Goal: Task Accomplishment & Management: Manage account settings

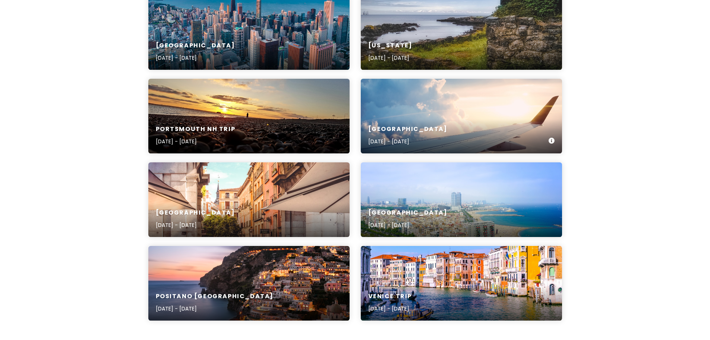
scroll to position [199, 0]
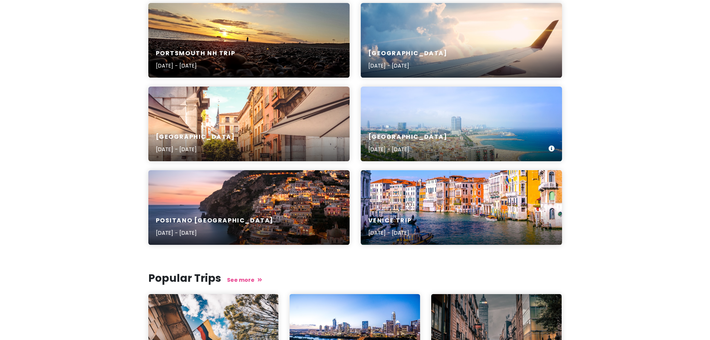
click at [377, 123] on div "Barcelona [DATE] - [DATE]" at bounding box center [461, 123] width 201 height 75
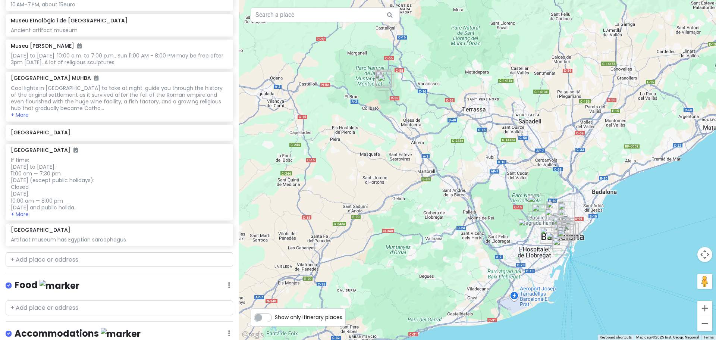
scroll to position [1349, 0]
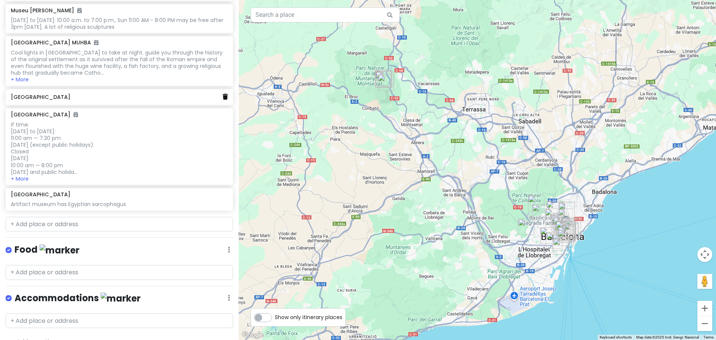
click at [223, 94] on icon at bounding box center [225, 97] width 5 height 6
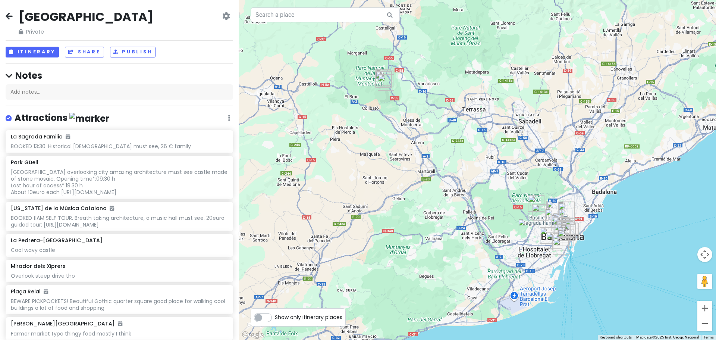
click at [12, 16] on icon at bounding box center [9, 16] width 7 height 6
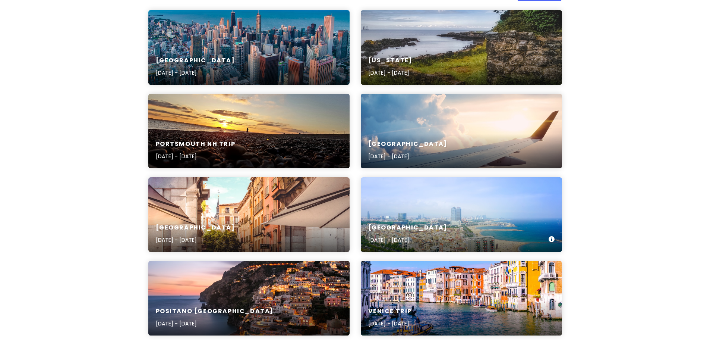
scroll to position [199, 0]
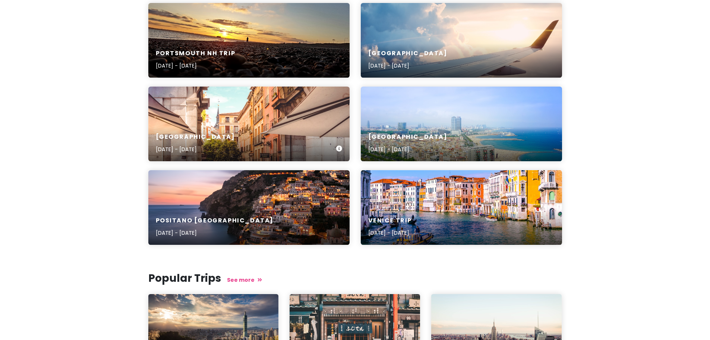
click at [213, 141] on div "[GEOGRAPHIC_DATA] [DATE] - [DATE]" at bounding box center [195, 143] width 79 height 21
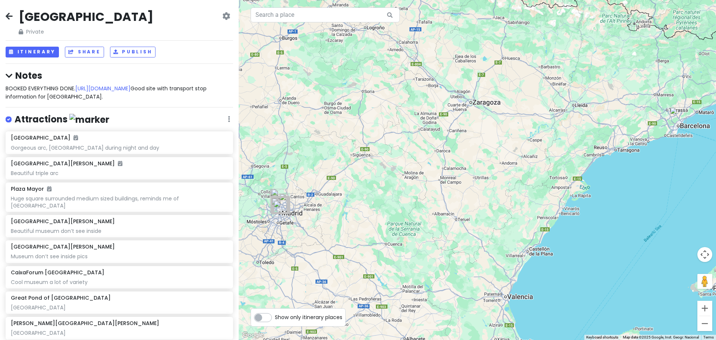
click at [9, 17] on icon at bounding box center [9, 16] width 7 height 6
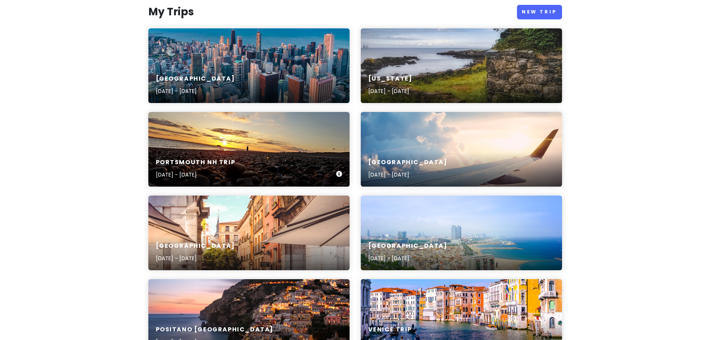
scroll to position [100, 0]
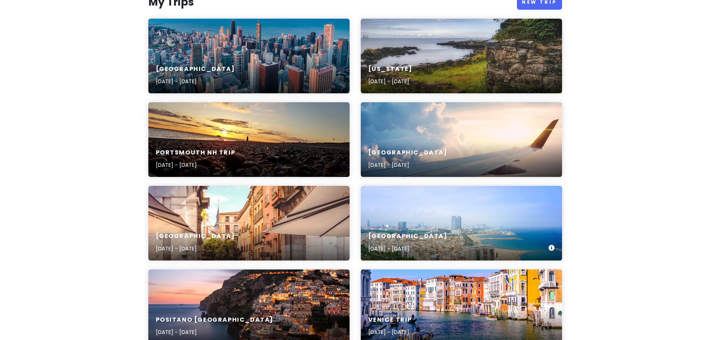
click at [442, 212] on div "Barcelona [DATE] - [DATE]" at bounding box center [461, 223] width 201 height 75
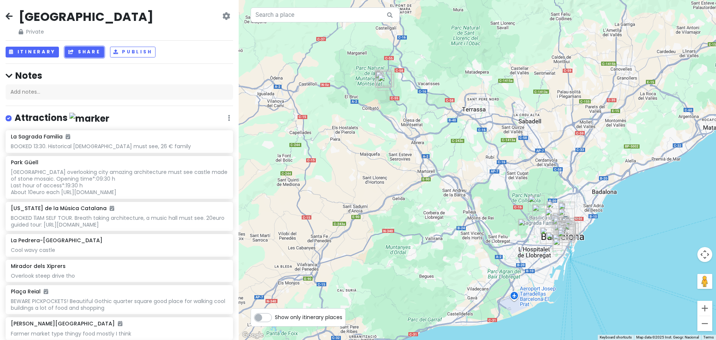
click at [93, 54] on button "Share" at bounding box center [84, 52] width 39 height 11
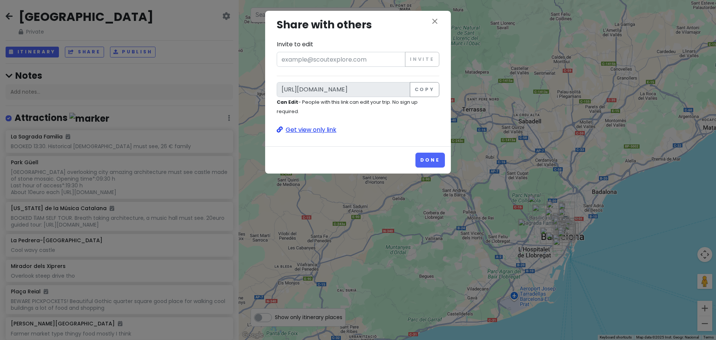
click at [297, 132] on p "Get view only link" at bounding box center [358, 130] width 163 height 10
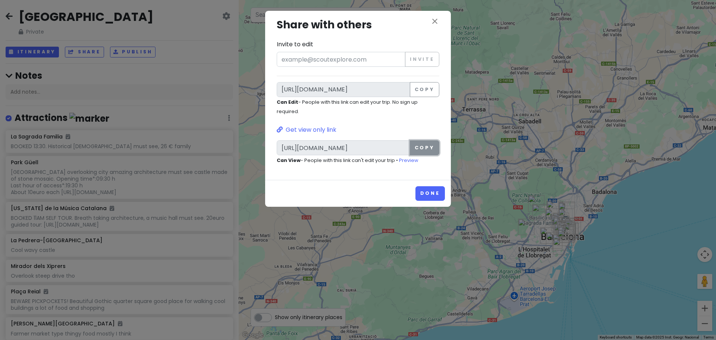
click at [433, 146] on button "Copy" at bounding box center [424, 147] width 29 height 15
drag, startPoint x: 435, startPoint y: 25, endPoint x: 410, endPoint y: 22, distance: 25.2
click at [435, 25] on icon "close" at bounding box center [434, 21] width 9 height 9
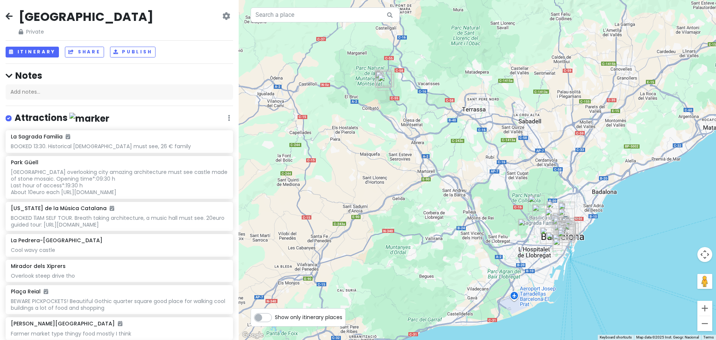
click at [13, 21] on div "[GEOGRAPHIC_DATA] Private Change Dates Make a Copy Delete Trip Give Feedback 💡 …" at bounding box center [119, 22] width 227 height 27
click at [7, 14] on icon at bounding box center [9, 16] width 7 height 6
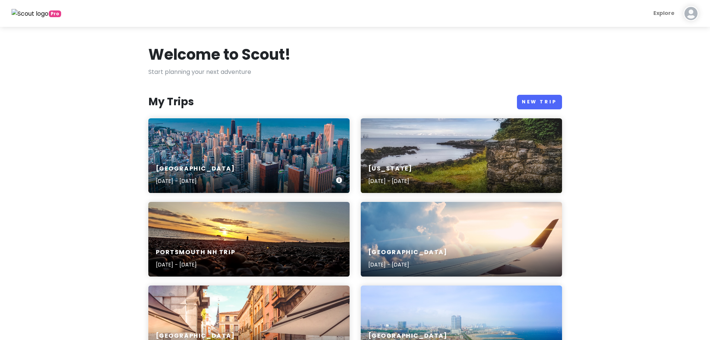
scroll to position [100, 0]
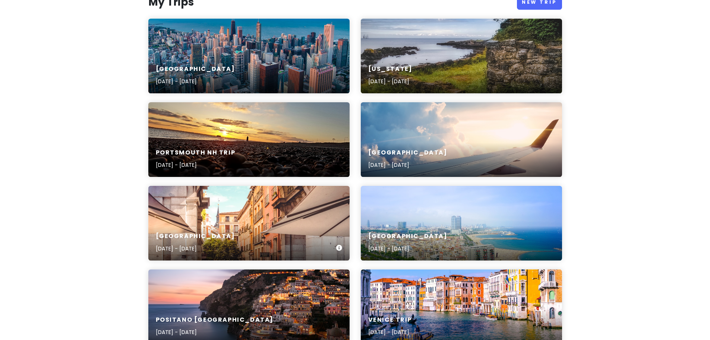
click at [212, 231] on div "[GEOGRAPHIC_DATA] [DATE] - [DATE]" at bounding box center [248, 242] width 201 height 35
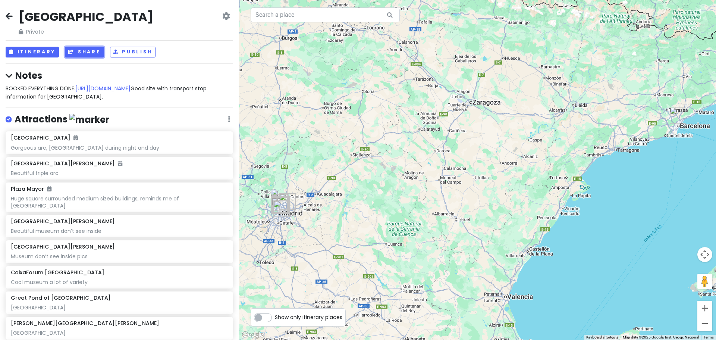
click at [84, 54] on button "Share" at bounding box center [84, 52] width 39 height 11
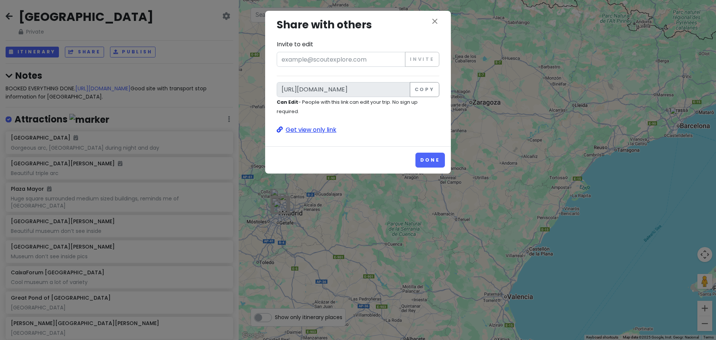
click at [301, 130] on p "Get view only link" at bounding box center [358, 130] width 163 height 10
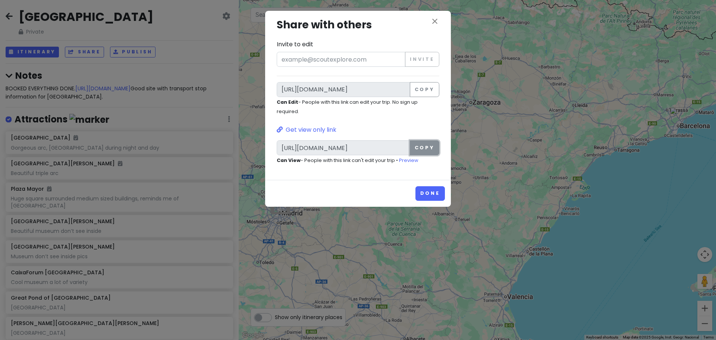
click at [422, 152] on button "Copy" at bounding box center [424, 147] width 29 height 15
drag, startPoint x: 435, startPoint y: 23, endPoint x: 418, endPoint y: 43, distance: 26.4
click at [435, 23] on icon "close" at bounding box center [434, 21] width 9 height 9
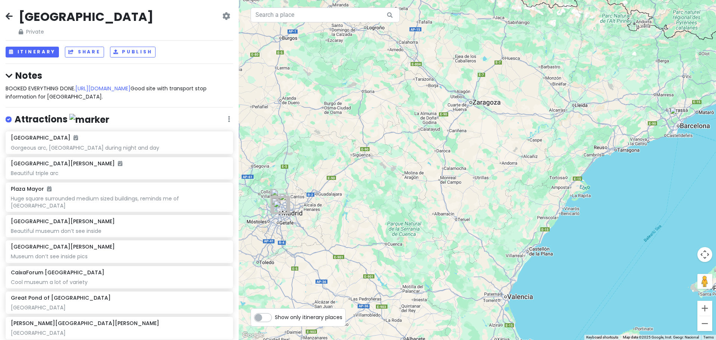
click at [7, 16] on icon at bounding box center [9, 16] width 7 height 6
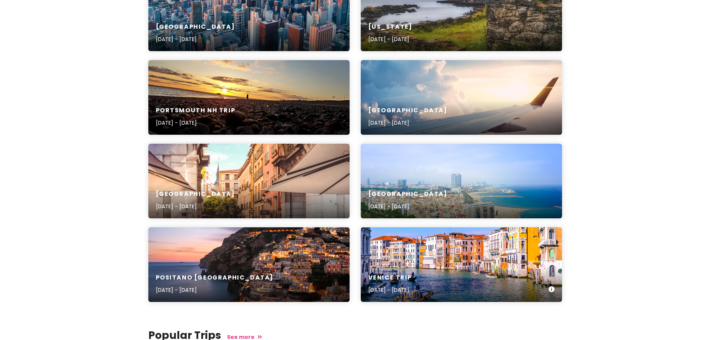
scroll to position [100, 0]
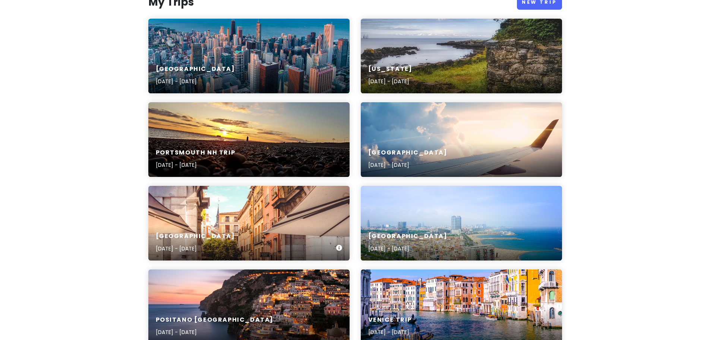
click at [211, 224] on div "[GEOGRAPHIC_DATA] [DATE] - [DATE]" at bounding box center [248, 223] width 201 height 75
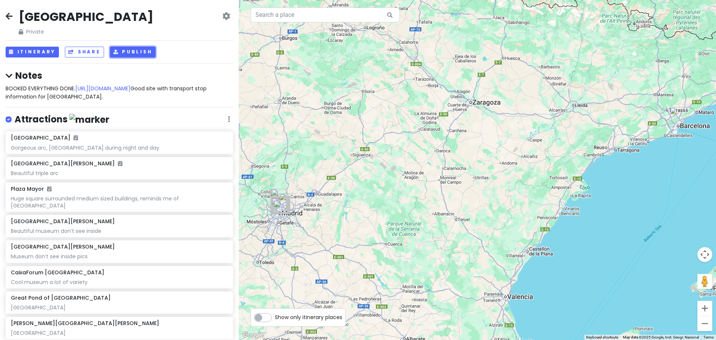
click at [144, 56] on button "Publish" at bounding box center [133, 52] width 46 height 11
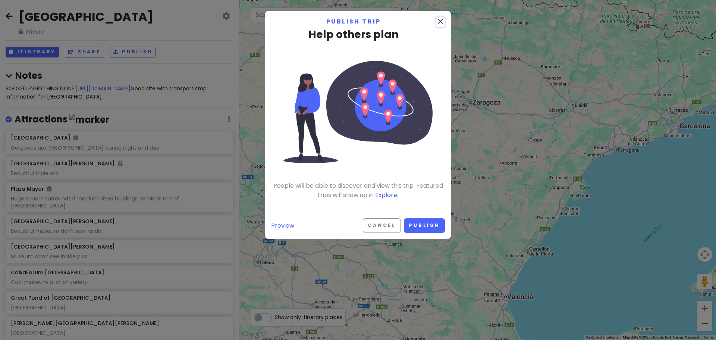
click at [441, 23] on icon "close" at bounding box center [440, 21] width 9 height 9
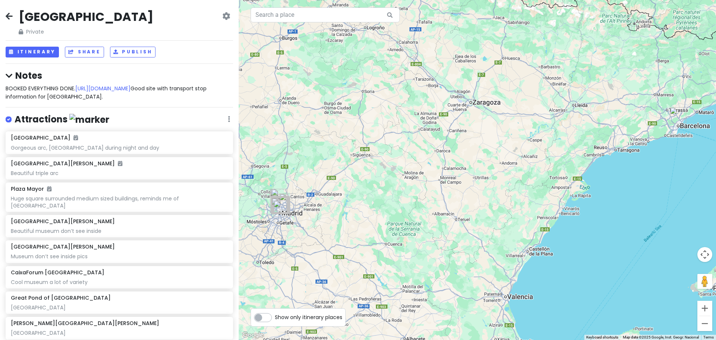
click at [5, 16] on div "[GEOGRAPHIC_DATA] Private Change Dates Make a Copy Delete Trip Give Feedback 💡 …" at bounding box center [119, 170] width 239 height 340
click at [8, 16] on icon at bounding box center [9, 16] width 7 height 6
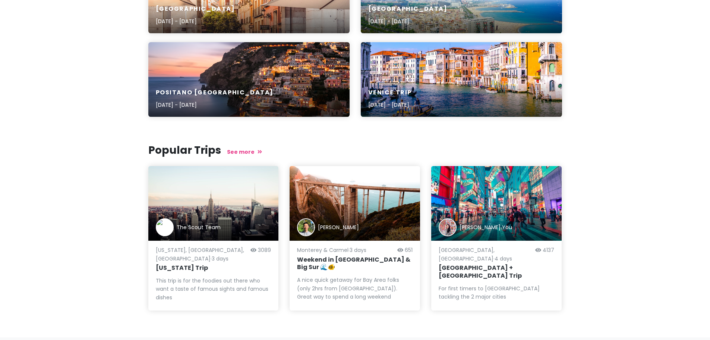
scroll to position [342, 0]
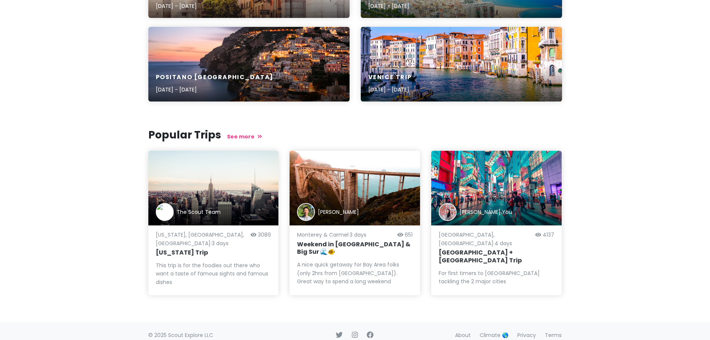
click at [342, 264] on div "A nice quick getaway for Bay Area folks (only 2hrs from [GEOGRAPHIC_DATA]). Gre…" at bounding box center [355, 272] width 116 height 25
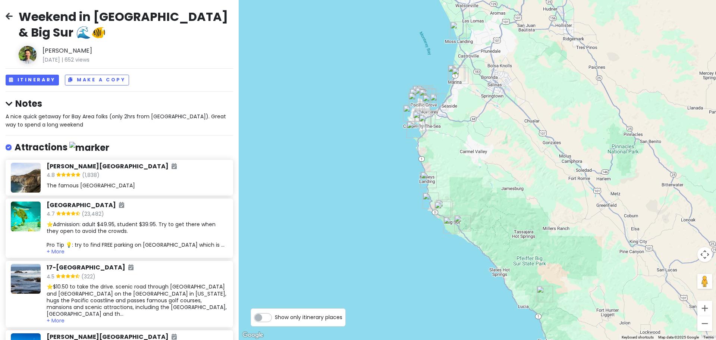
click at [10, 16] on icon at bounding box center [9, 16] width 7 height 6
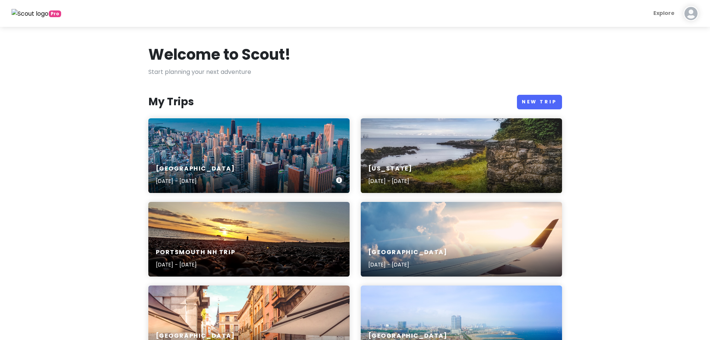
click at [291, 167] on div "Chicago Aug 30, 2025 - Sep 3, 2025" at bounding box center [248, 174] width 201 height 35
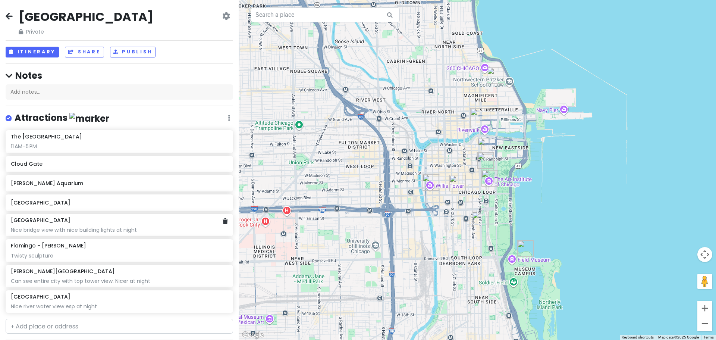
scroll to position [135, 0]
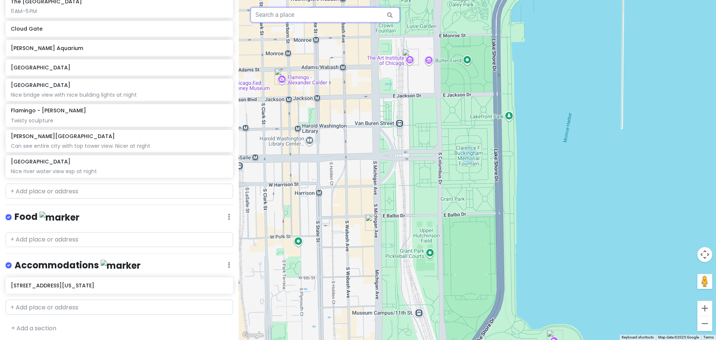
click at [300, 16] on input "text" at bounding box center [324, 14] width 149 height 15
paste input "Magnificent Mile"
type input "Magnificent Mile, Chicago, IL, USA"
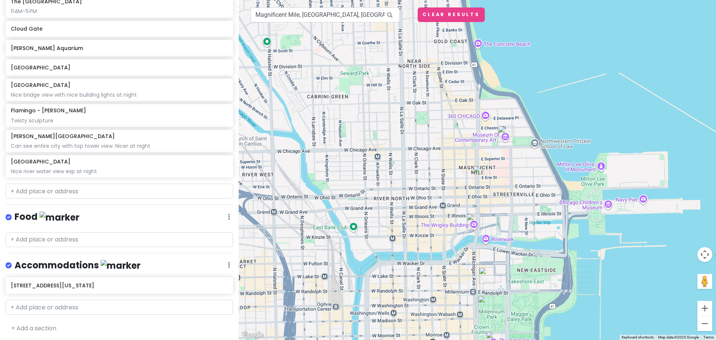
click at [473, 168] on img at bounding box center [477, 170] width 15 height 15
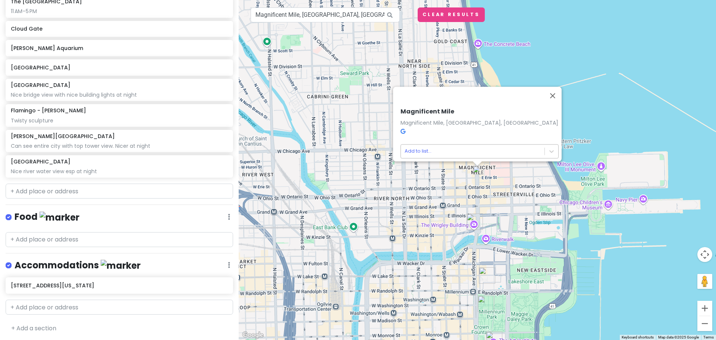
click at [437, 151] on body "Chicago Private Change Dates Make a Copy Delete Trip Give Feedback 💡 Support Sc…" at bounding box center [358, 170] width 716 height 340
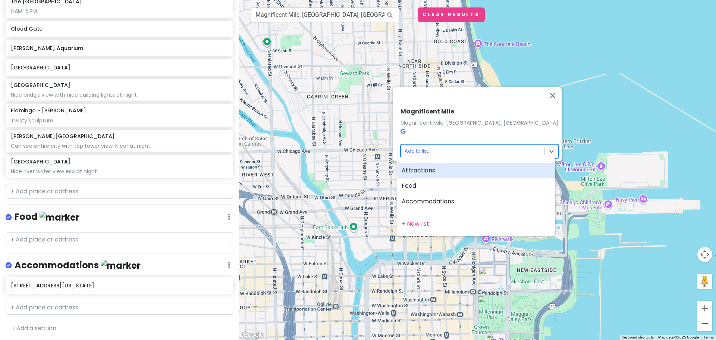
click at [419, 168] on div "Attractions" at bounding box center [476, 171] width 158 height 16
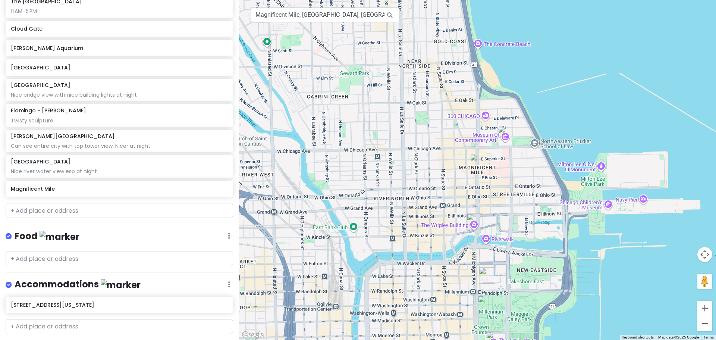
scroll to position [154, 0]
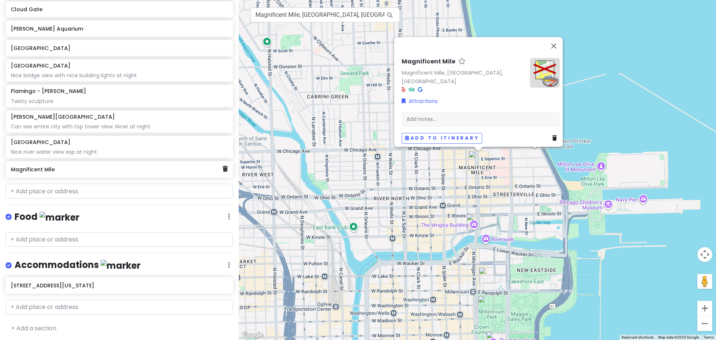
click at [60, 171] on h6 "Magnificent Mile" at bounding box center [116, 169] width 211 height 7
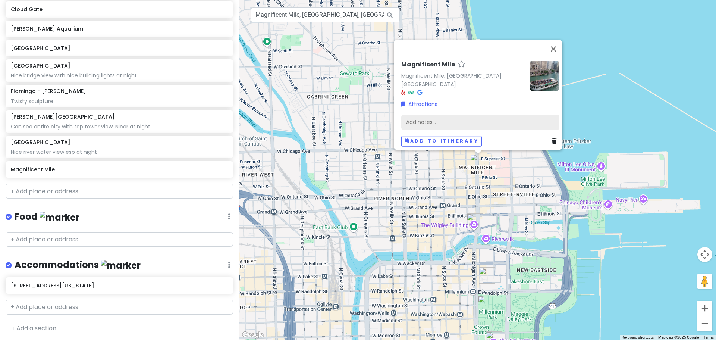
click at [485, 119] on div "Add notes..." at bounding box center [480, 122] width 158 height 16
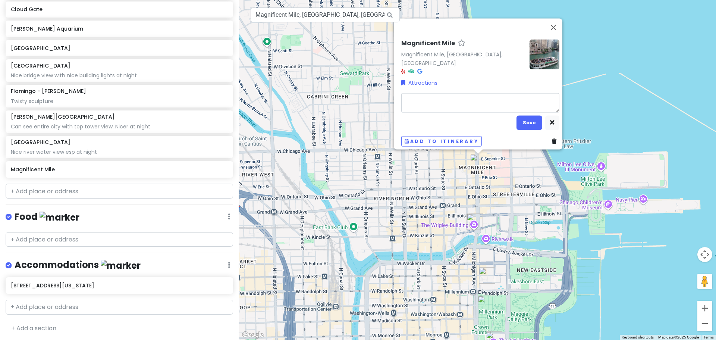
type textarea "x"
type textarea "S"
type textarea "x"
type textarea "Sh"
type textarea "x"
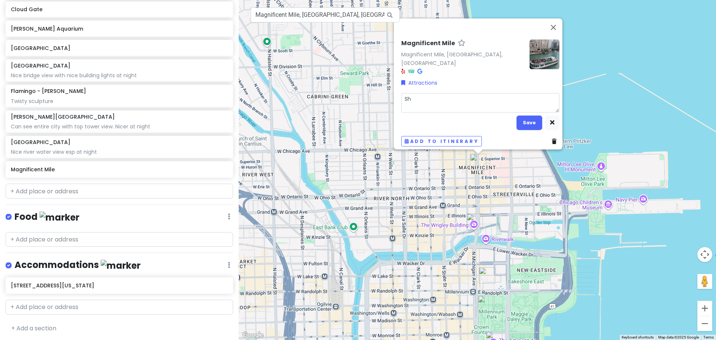
type textarea "Sho"
type textarea "x"
type textarea "Shop"
type textarea "x"
type textarea "Shopp"
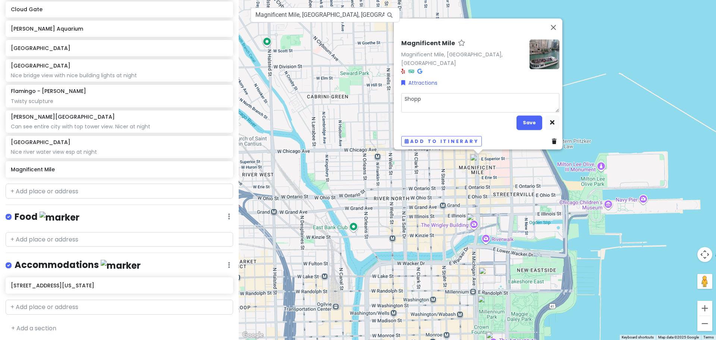
type textarea "x"
type textarea "Shoppi"
type textarea "x"
type textarea "Shoppin"
type textarea "x"
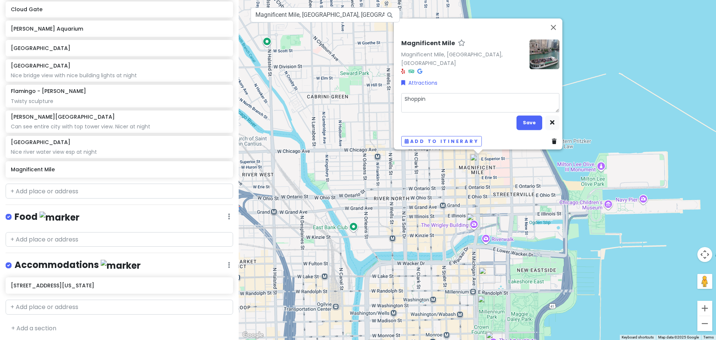
type textarea "Shopping"
type textarea "x"
type textarea "Shopping"
type textarea "x"
type textarea "Shopping D"
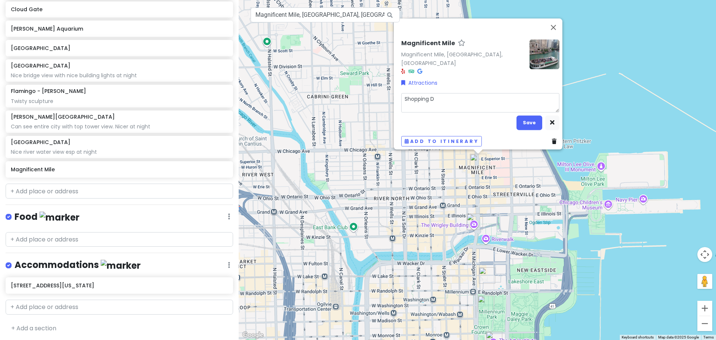
type textarea "x"
type textarea "Shopping Di"
type textarea "x"
type textarea "Shopping Dis"
type textarea "x"
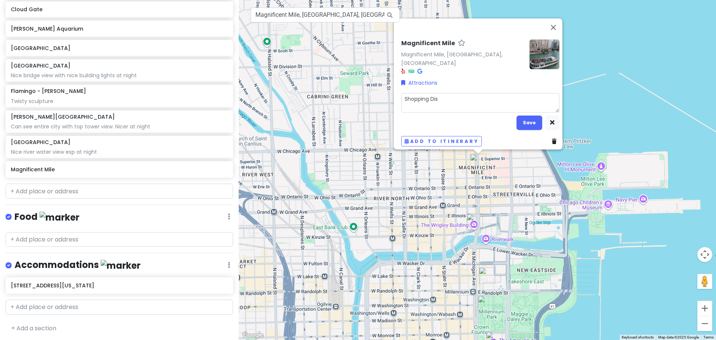
type textarea "Shopping Di"
type textarea "x"
type textarea "Shopping D"
type textarea "x"
type textarea "Shopping"
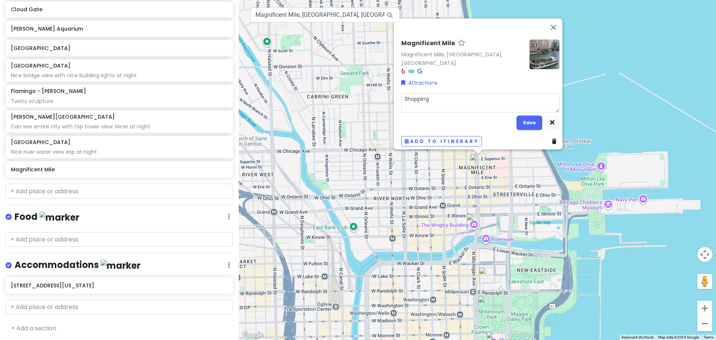
type textarea "x"
type textarea "Shopping"
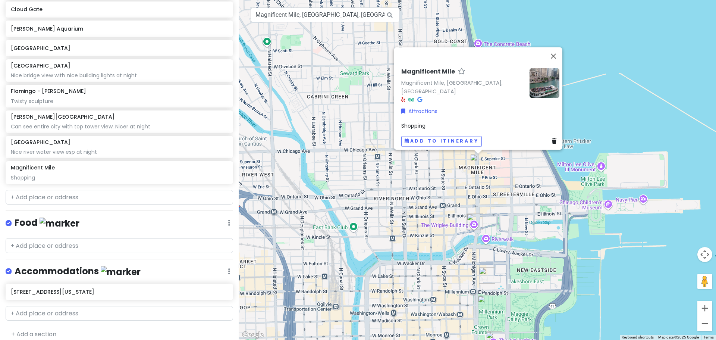
scroll to position [160, 0]
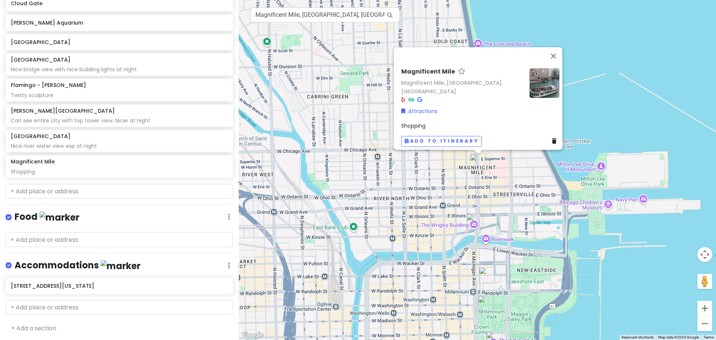
click at [423, 123] on div "Shopping" at bounding box center [480, 126] width 158 height 8
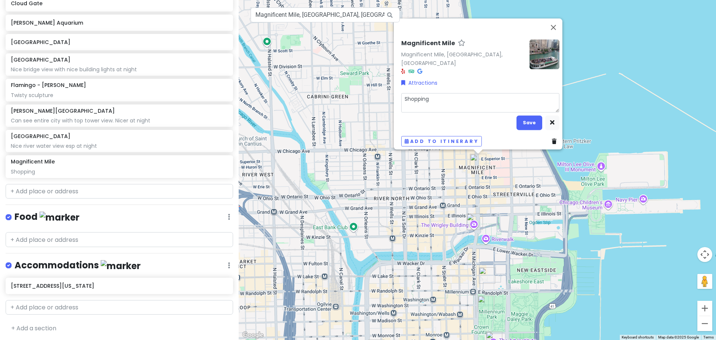
type textarea "x"
type textarea "GShopping"
type textarea "x"
type textarea "GoShopping"
type textarea "x"
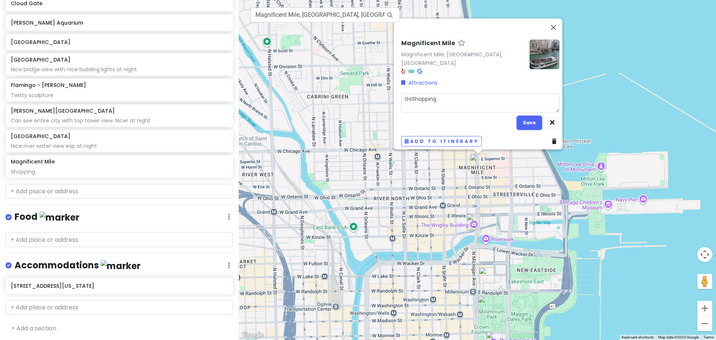
type textarea "GooShopping"
type textarea "x"
type textarea "GoodShopping"
type textarea "x"
type textarea "Good Shopping"
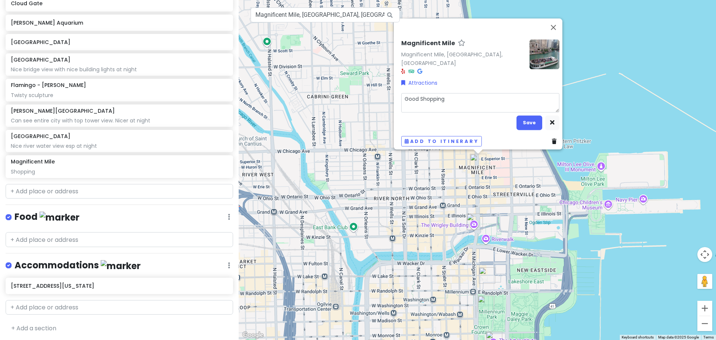
click at [460, 100] on textarea "Good Shopping" at bounding box center [480, 102] width 158 height 19
type textarea "x"
type textarea "Good Shopping"
type textarea "x"
type textarea "Good Shopping a"
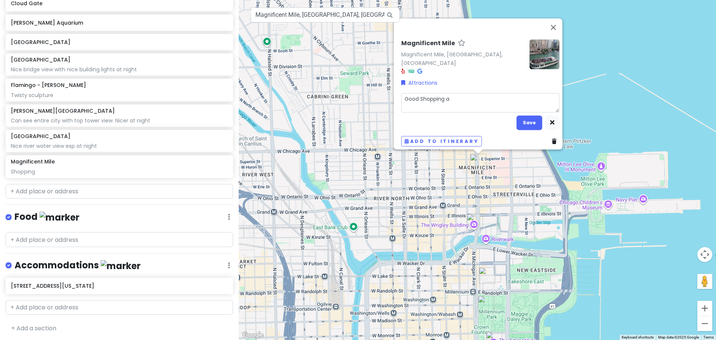
type textarea "x"
type textarea "Good Shopping ar"
type textarea "x"
type textarea "Good Shopping are"
type textarea "x"
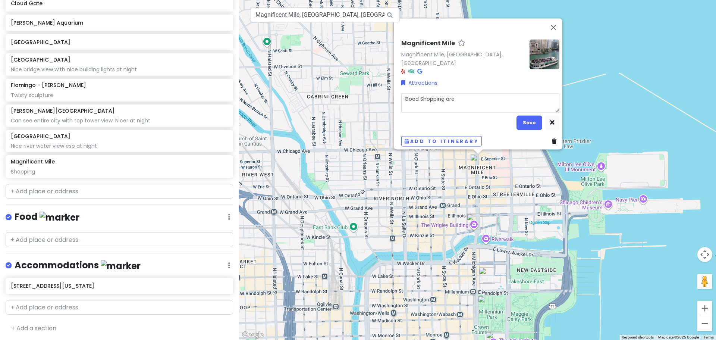
type textarea "Good Shopping area"
type textarea "x"
type textarea "Good Shopping area!"
type textarea "x"
type textarea "Good Shopping area!"
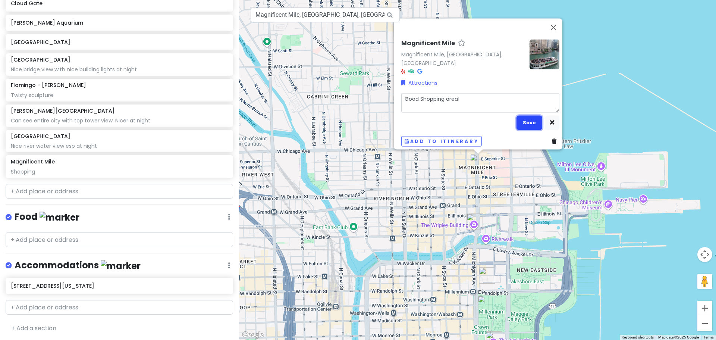
click at [526, 115] on button "Save" at bounding box center [529, 122] width 26 height 15
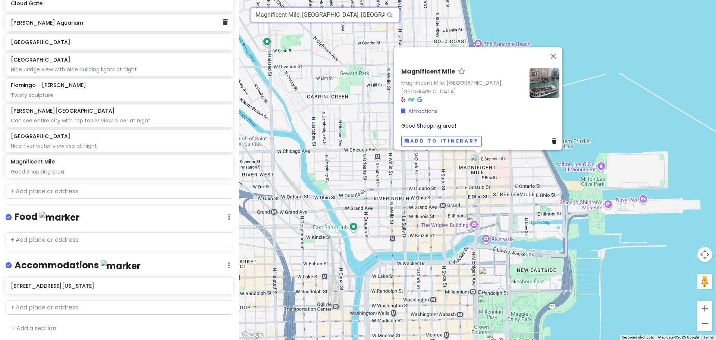
drag, startPoint x: 360, startPoint y: 16, endPoint x: 156, endPoint y: 1, distance: 205.1
click at [168, 13] on div "Chicago Private Change Dates Make a Copy Delete Trip Give Feedback 💡 Support Sc…" at bounding box center [358, 170] width 716 height 340
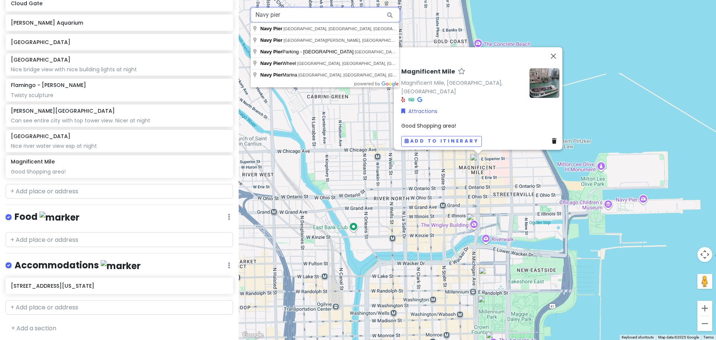
type input "Navy pier"
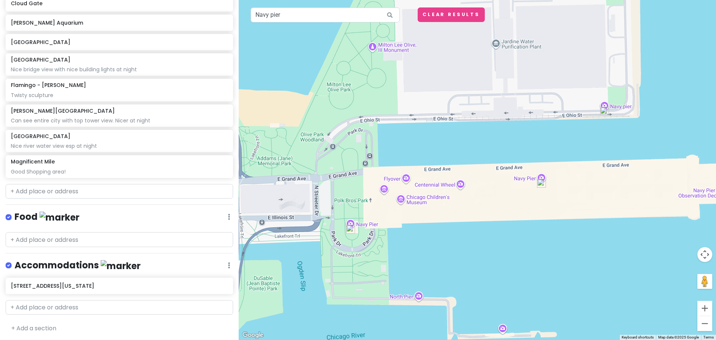
click at [350, 229] on img at bounding box center [350, 228] width 15 height 15
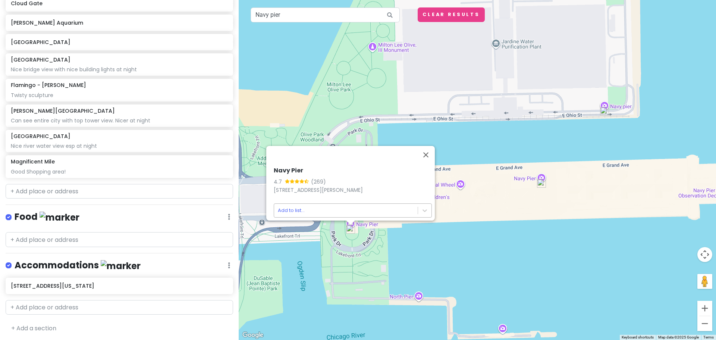
click at [351, 208] on body "Chicago Private Change Dates Make a Copy Delete Trip Give Feedback 💡 Support Sc…" at bounding box center [358, 170] width 716 height 340
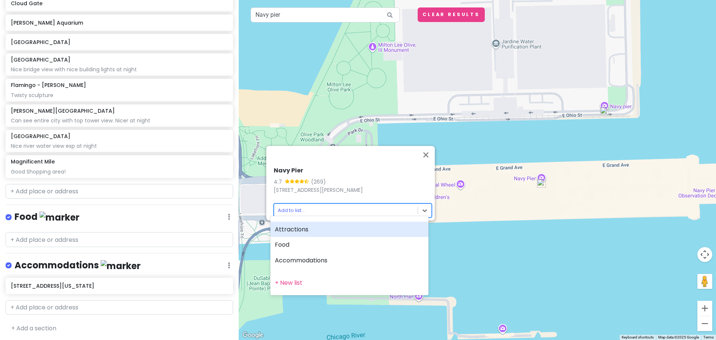
click at [299, 229] on div "Attractions" at bounding box center [349, 229] width 158 height 16
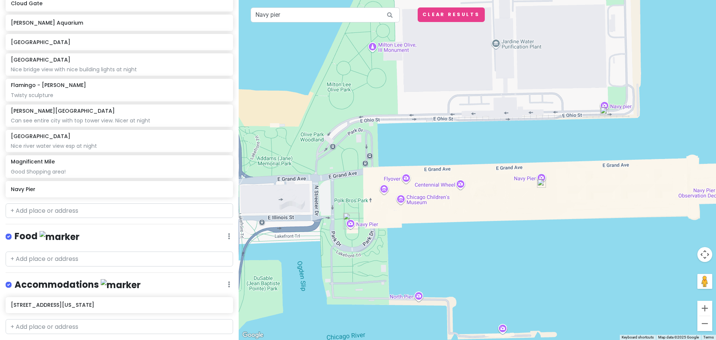
scroll to position [180, 0]
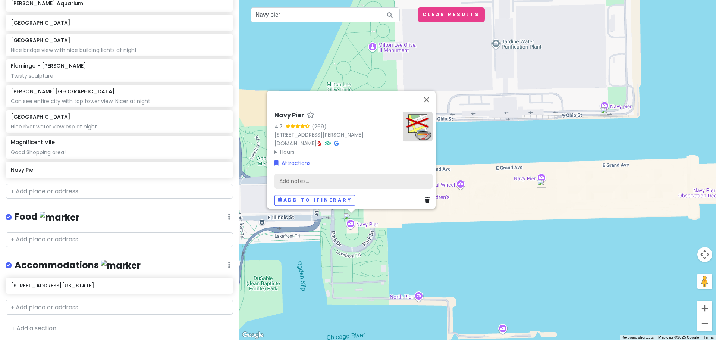
click at [291, 174] on div "Add notes..." at bounding box center [353, 181] width 158 height 16
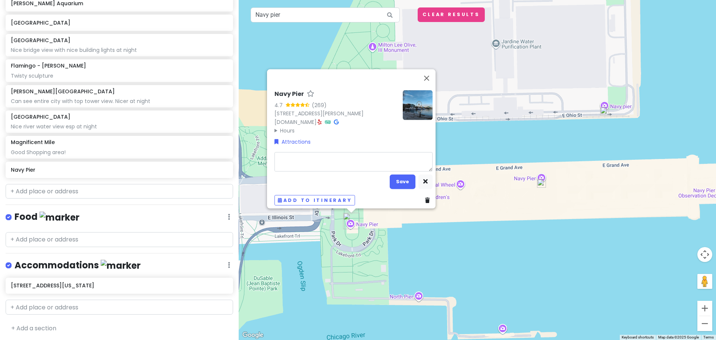
type textarea "x"
type textarea "C"
type textarea "x"
type textarea "Co"
type textarea "x"
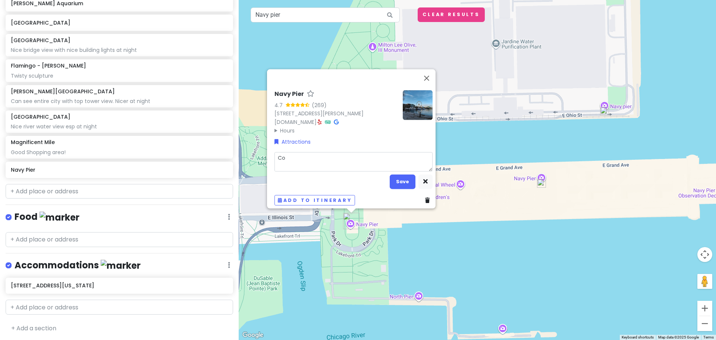
type textarea "Coo"
type textarea "x"
type textarea "Cool"
type textarea "x"
type textarea "Cool"
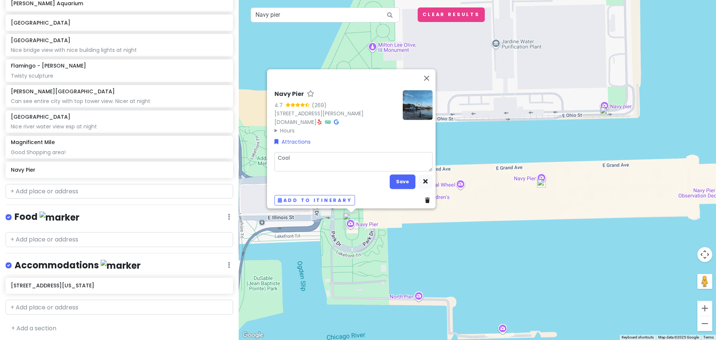
type textarea "x"
type textarea "Cool P"
type textarea "x"
type textarea "Cool Pi"
type textarea "x"
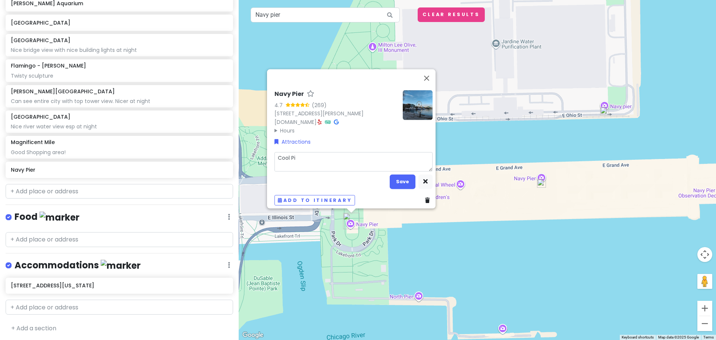
type textarea "Cool Pie"
type textarea "x"
type textarea "Cool Pier"
type textarea "x"
type textarea "Cool Pier"
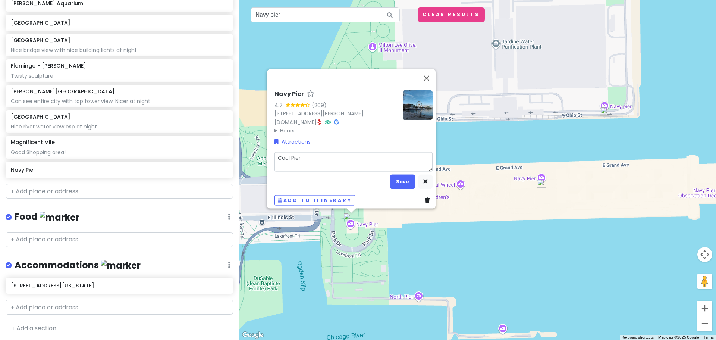
type textarea "x"
type textarea "Cool Pier t"
type textarea "x"
type textarea "Cool Pier to"
type textarea "x"
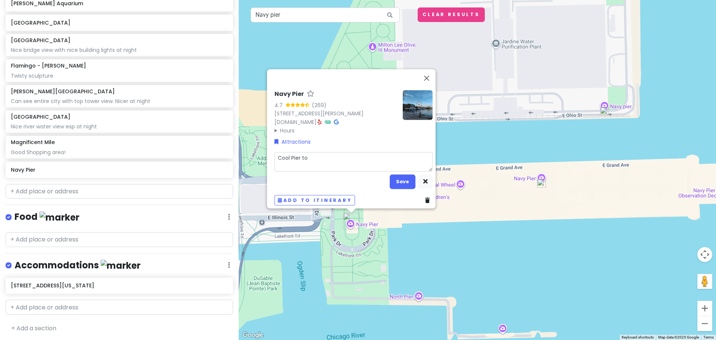
type textarea "Cool Pier to"
type textarea "x"
type textarea "Cool Pier to V"
type textarea "x"
type textarea "Cool Pier to Vi"
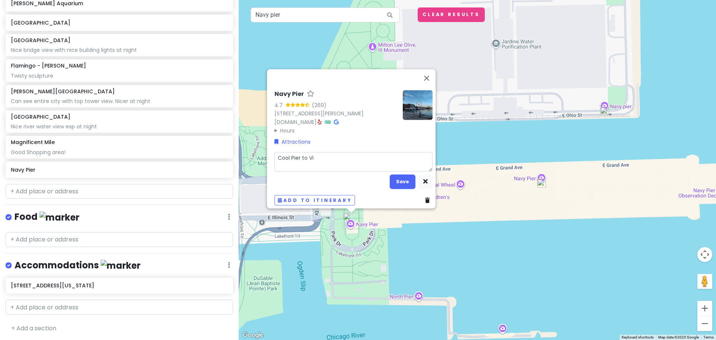
type textarea "x"
type textarea "Cool Pier to Vis"
type textarea "x"
type textarea "Cool Pier to Visi"
type textarea "x"
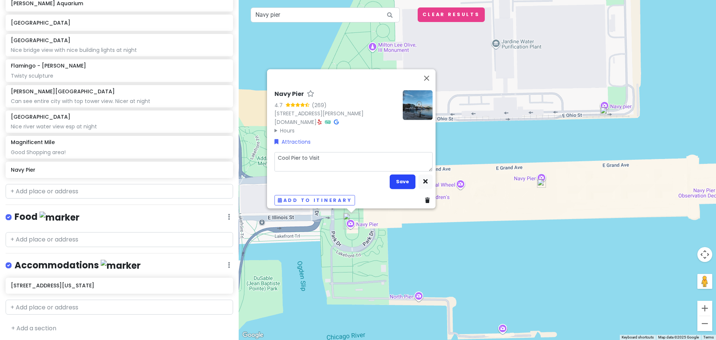
type textarea "Cool Pier to Visit"
click at [390, 174] on button "Save" at bounding box center [403, 181] width 26 height 15
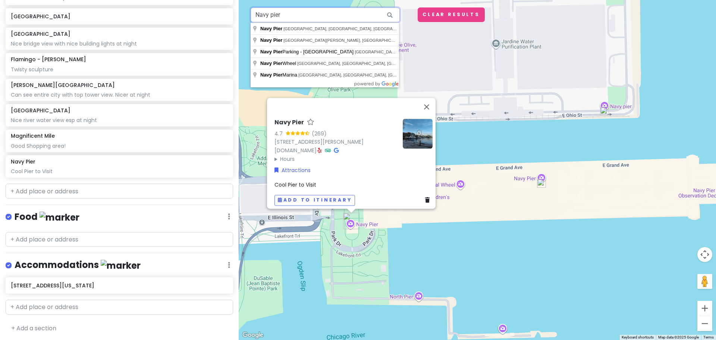
click at [313, 22] on input "Navy pier" at bounding box center [324, 14] width 149 height 15
drag, startPoint x: 313, startPoint y: 16, endPoint x: 198, endPoint y: 22, distance: 115.0
click at [198, 22] on div "Chicago Private Change Dates Make a Copy Delete Trip Give Feedback 💡 Support Sc…" at bounding box center [358, 170] width 716 height 340
type input "Art Institute of Chicago, South Michigan Avenue, Chicago, IL, USA"
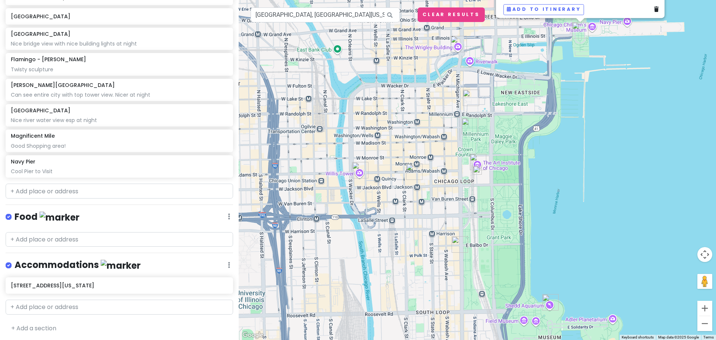
click at [476, 168] on img at bounding box center [477, 170] width 15 height 15
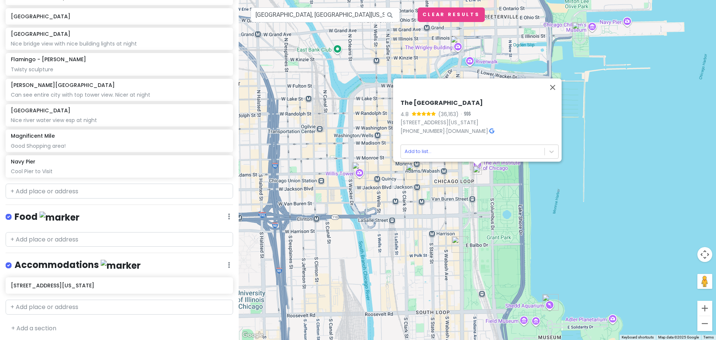
click at [489, 128] on icon at bounding box center [491, 130] width 5 height 5
click at [424, 144] on body "Chicago Private Change Dates Make a Copy Delete Trip Give Feedback 💡 Support Sc…" at bounding box center [358, 170] width 716 height 340
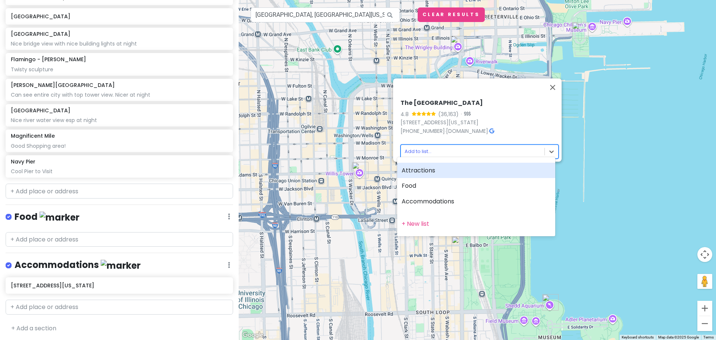
click at [417, 174] on div "Attractions" at bounding box center [476, 171] width 158 height 16
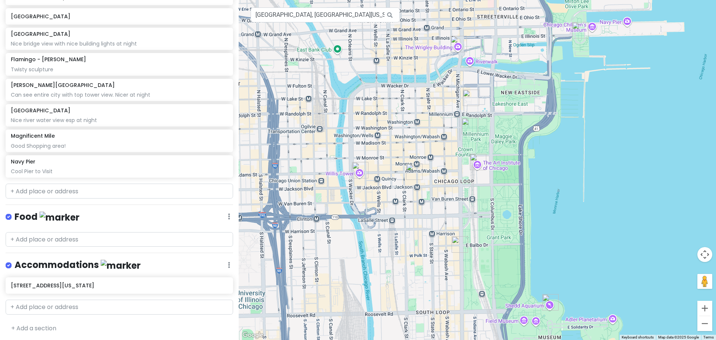
scroll to position [205, 0]
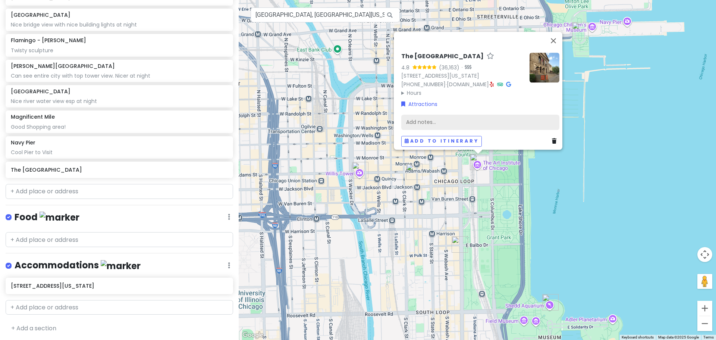
click at [423, 120] on div "Add notes..." at bounding box center [480, 122] width 158 height 16
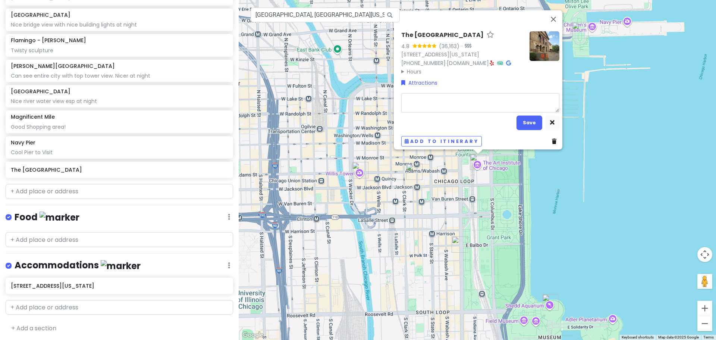
type textarea "x"
type textarea "G"
type textarea "x"
type textarea "Go"
type textarea "x"
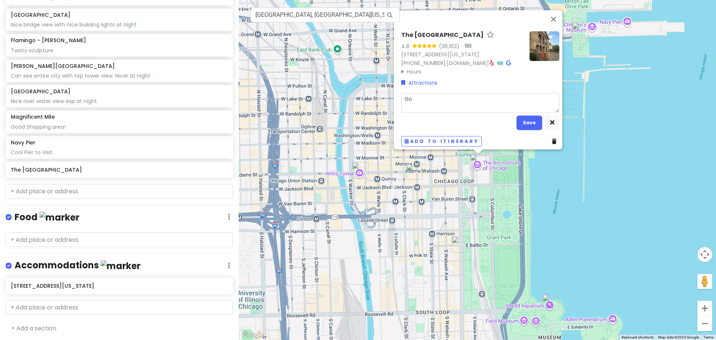
type textarea "Goo"
type textarea "x"
type textarea "Good"
type textarea "x"
type textarea "Good"
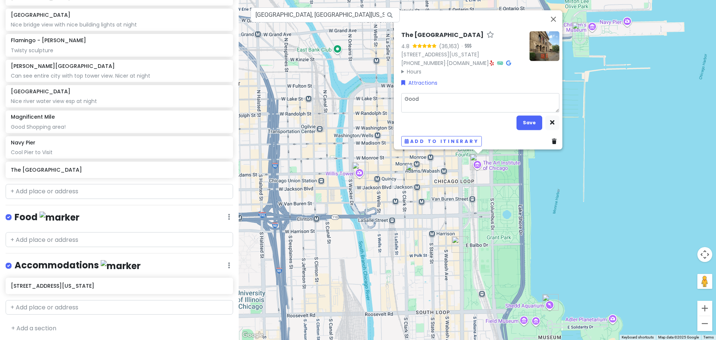
type textarea "x"
type textarea "Good m"
type textarea "x"
type textarea "Good me"
type textarea "x"
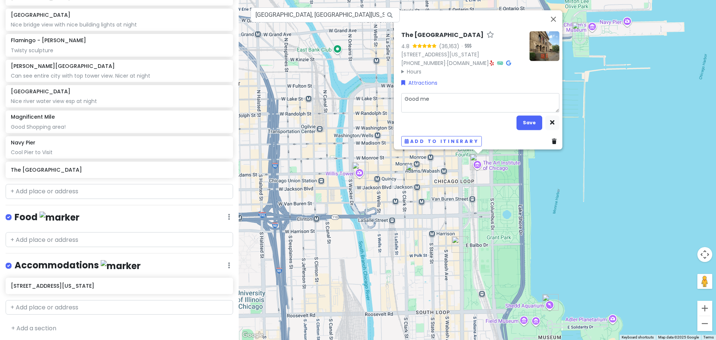
type textarea "Good meu"
type textarea "x"
type textarea "Good meus"
type textarea "x"
type textarea "Good meuse"
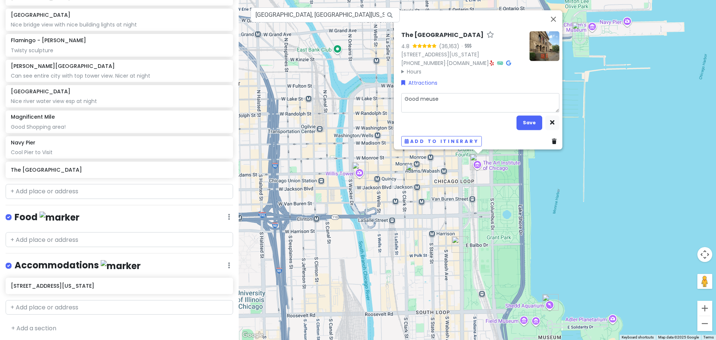
type textarea "x"
type textarea "Good meusem"
type textarea "x"
type textarea "Good meuse"
type textarea "x"
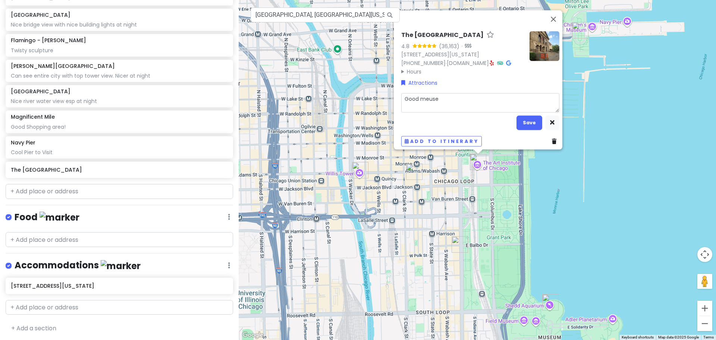
type textarea "Good meus"
type textarea "x"
type textarea "Good meu"
type textarea "x"
type textarea "Good me"
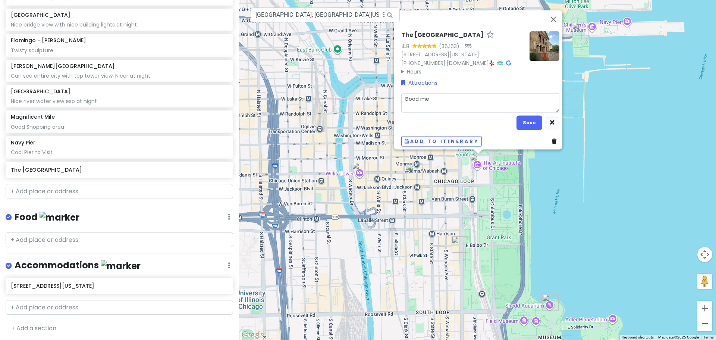
type textarea "x"
type textarea "Good m"
type textarea "x"
type textarea "Good mu"
type textarea "x"
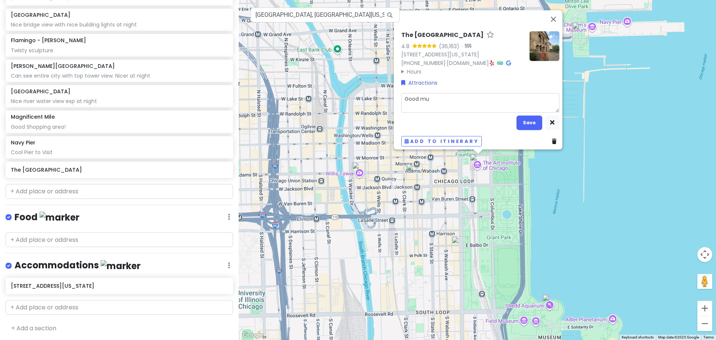
type textarea "Good mus"
type textarea "x"
type textarea "Good muse"
type textarea "x"
type textarea "Good museu"
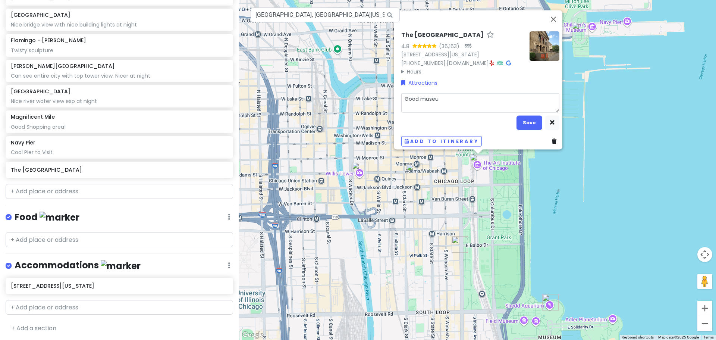
type textarea "x"
type textarea "Good museum"
click at [523, 119] on button "Save" at bounding box center [529, 122] width 26 height 15
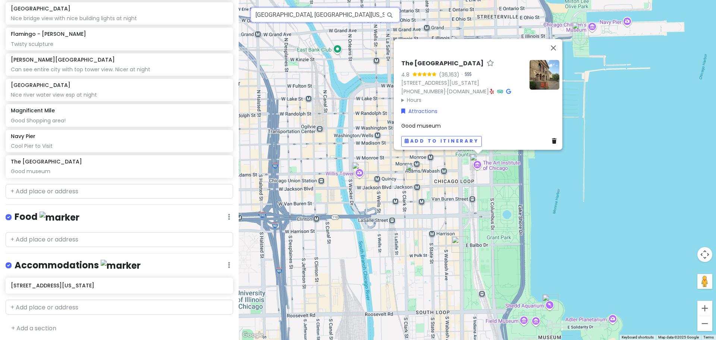
click at [366, 13] on input "Art Institute of Chicago, South Michigan Avenue, Chicago, IL, USA" at bounding box center [324, 14] width 149 height 15
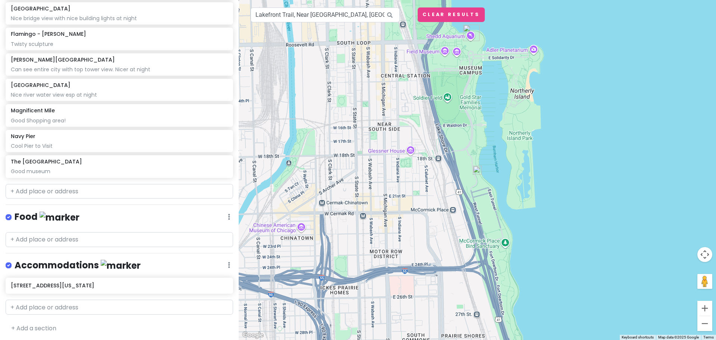
click at [477, 170] on img at bounding box center [477, 170] width 15 height 15
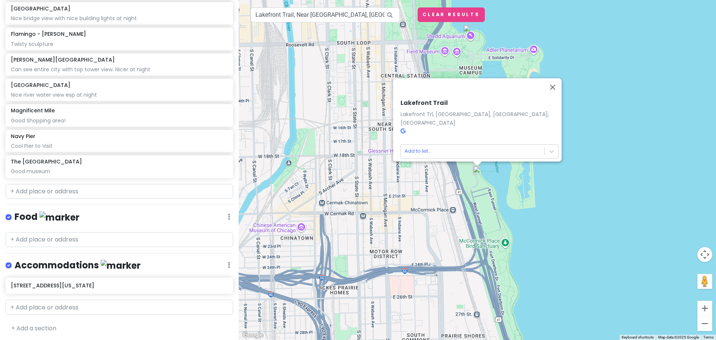
click at [400, 128] on icon at bounding box center [402, 130] width 5 height 5
click at [413, 145] on body "Chicago Private Change Dates Make a Copy Delete Trip Give Feedback 💡 Support Sc…" at bounding box center [358, 170] width 716 height 340
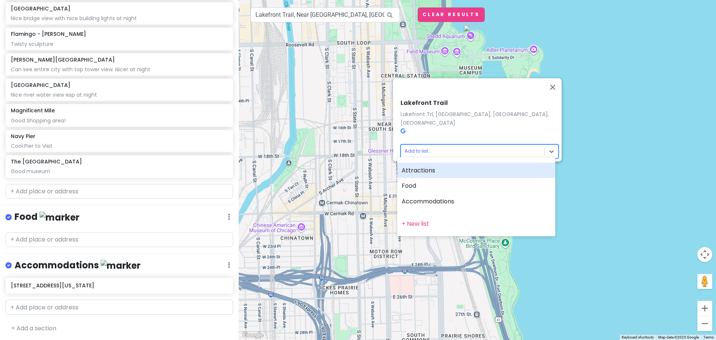
drag, startPoint x: 616, startPoint y: 75, endPoint x: 566, endPoint y: 75, distance: 49.6
click at [616, 75] on div at bounding box center [358, 170] width 716 height 340
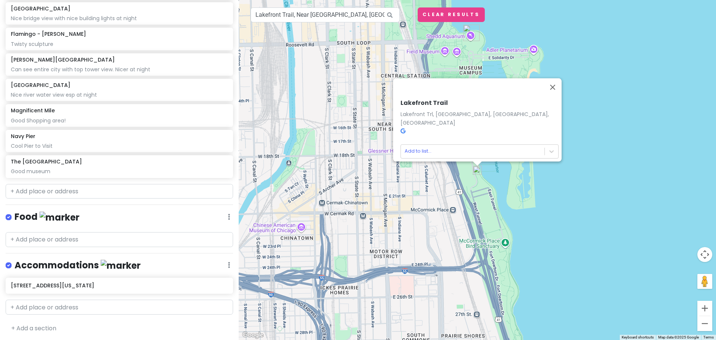
click at [472, 73] on div "Lakefront Trail Lakefront Trl, Chicago, IL, USA Add to list..." at bounding box center [477, 170] width 477 height 340
click at [473, 35] on img "Shedd Aquarium" at bounding box center [471, 33] width 22 height 22
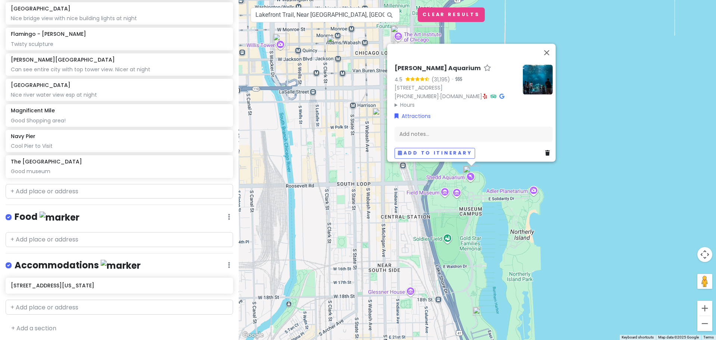
click at [472, 216] on div "Shedd Aquarium 4.5 (31,195) · 1200 S DuSable Lake Shore Dr, Chicago, IL 60605, …" at bounding box center [477, 170] width 477 height 340
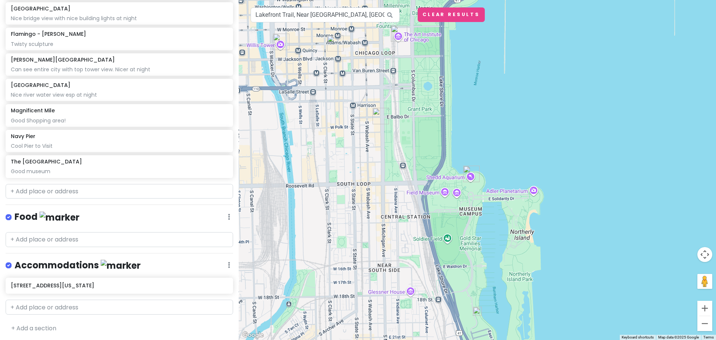
click at [450, 241] on div at bounding box center [477, 170] width 477 height 340
click at [535, 192] on div at bounding box center [477, 170] width 477 height 340
click at [608, 186] on div at bounding box center [477, 170] width 477 height 340
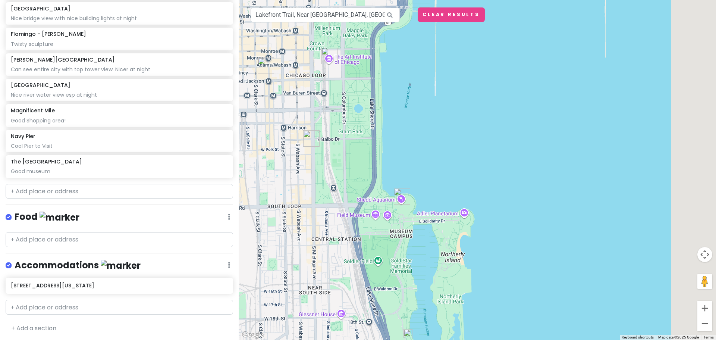
drag, startPoint x: 582, startPoint y: 149, endPoint x: 457, endPoint y: 173, distance: 127.1
click at [457, 174] on div at bounding box center [477, 170] width 477 height 340
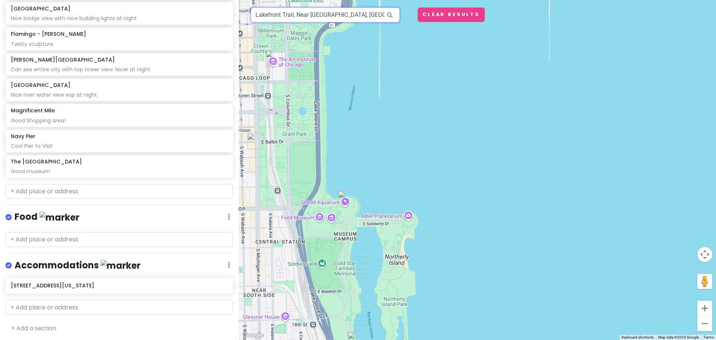
click at [326, 11] on input "Lakefront Trail, Near South Side, Chicago, IL, USA" at bounding box center [324, 14] width 149 height 15
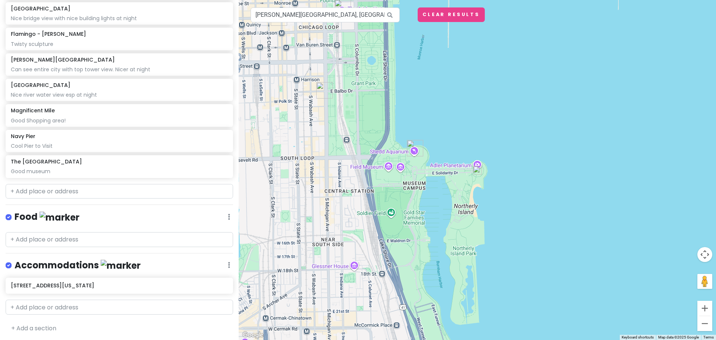
click at [479, 169] on img at bounding box center [477, 170] width 15 height 15
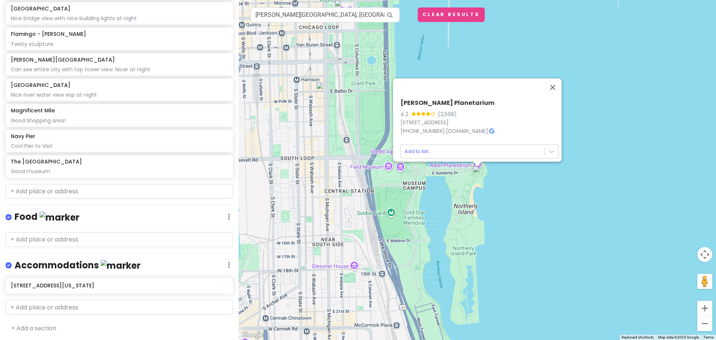
click at [494, 128] on icon at bounding box center [491, 130] width 5 height 5
click at [475, 172] on img at bounding box center [477, 170] width 15 height 15
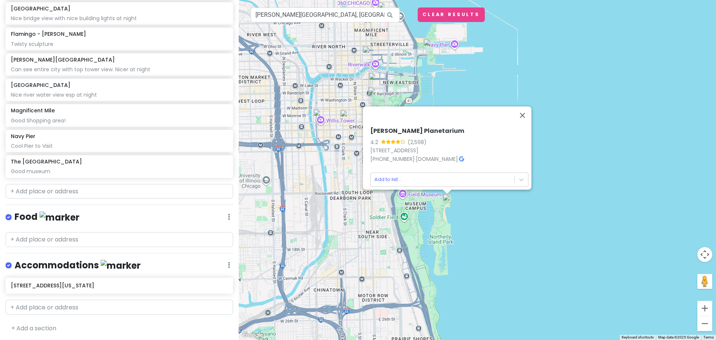
click at [436, 291] on div "To navigate, press the arrow keys. Adler Planetarium 4.2 (2,598) 1300 S DuSable…" at bounding box center [477, 170] width 477 height 340
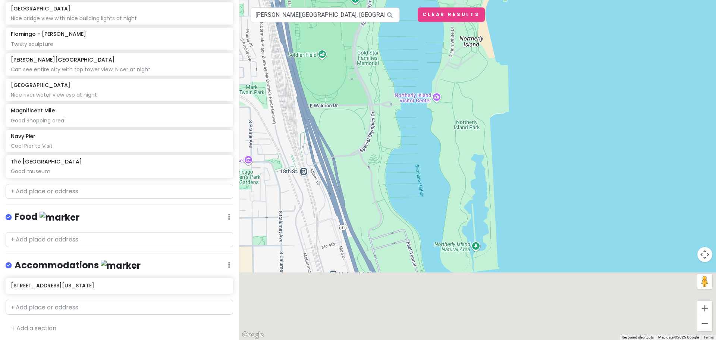
drag, startPoint x: 349, startPoint y: 279, endPoint x: 407, endPoint y: 151, distance: 140.8
click at [407, 151] on div at bounding box center [477, 170] width 477 height 340
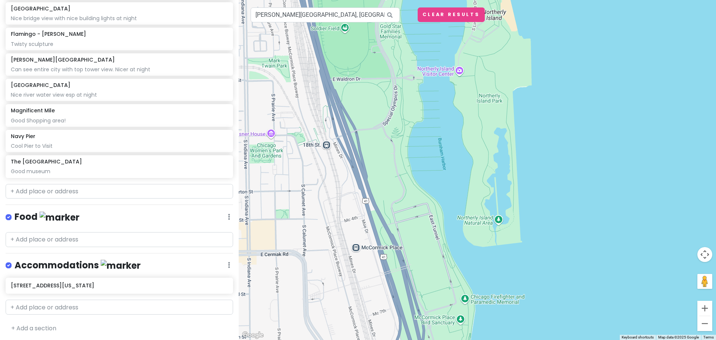
click at [382, 192] on div at bounding box center [477, 170] width 477 height 340
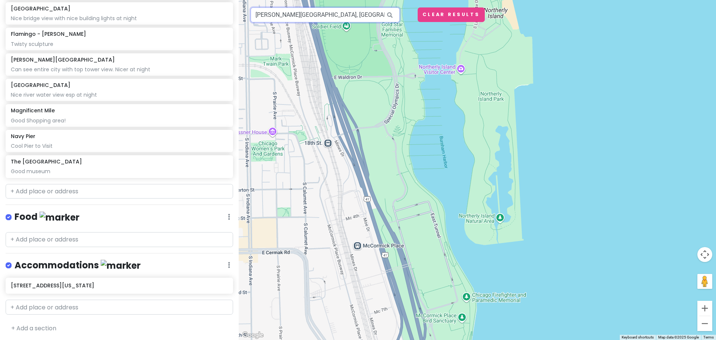
click at [318, 17] on input "Adler Planetarium, South DuSable Lake Shore Drive, Chicago, IL, USA" at bounding box center [324, 14] width 149 height 15
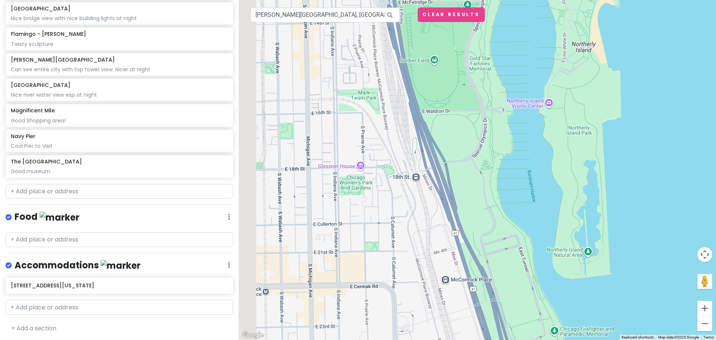
drag, startPoint x: 281, startPoint y: 90, endPoint x: 473, endPoint y: 304, distance: 286.9
click at [473, 304] on div at bounding box center [477, 170] width 477 height 340
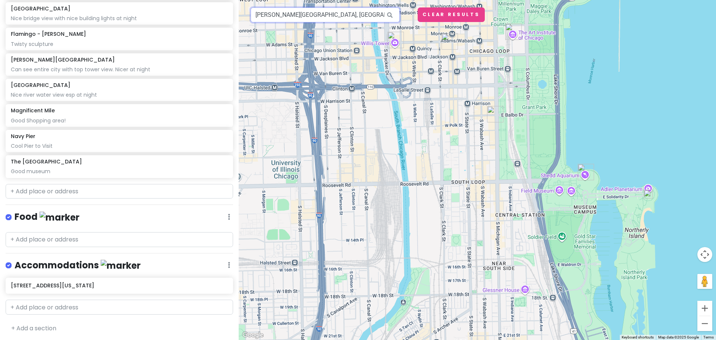
click at [373, 13] on input "Adler Planetarium, South DuSable Lake Shore Drive, Chicago, IL, USA" at bounding box center [324, 14] width 149 height 15
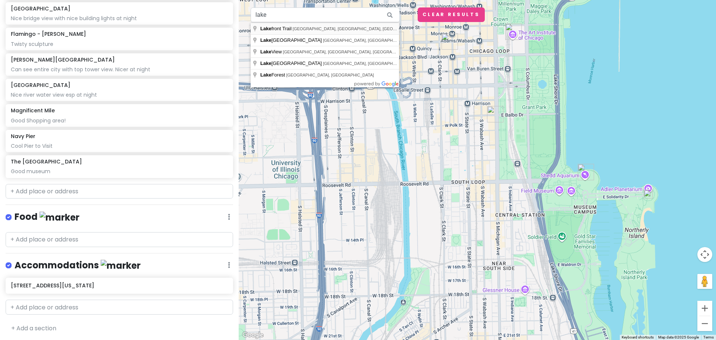
type input "Lakefront Trail, Chicago, IL, USA"
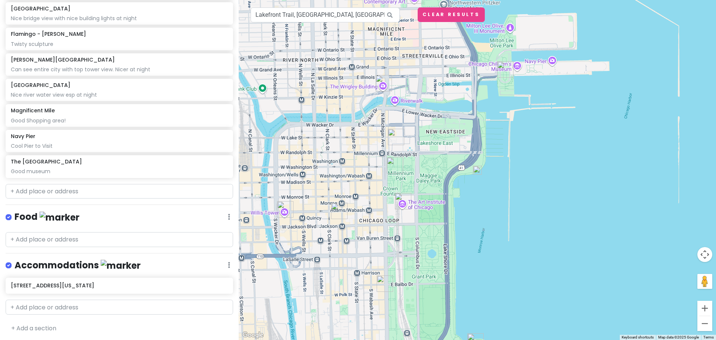
click at [476, 169] on img at bounding box center [477, 170] width 15 height 15
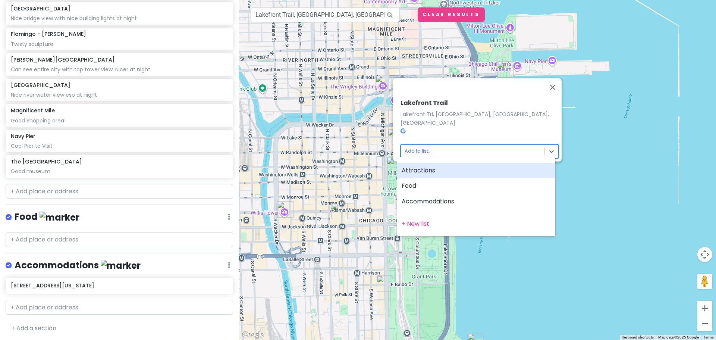
click at [454, 145] on body "Chicago Private Change Dates Make a Copy Delete Trip Give Feedback 💡 Support Sc…" at bounding box center [358, 170] width 716 height 340
click at [450, 144] on div at bounding box center [358, 170] width 716 height 340
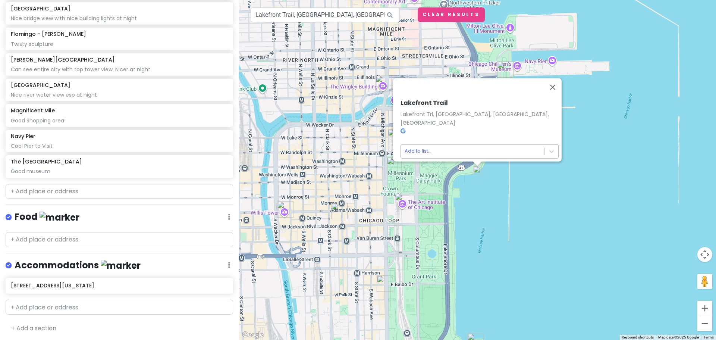
click at [436, 142] on body "Chicago Private Change Dates Make a Copy Delete Trip Give Feedback 💡 Support Sc…" at bounding box center [358, 170] width 716 height 340
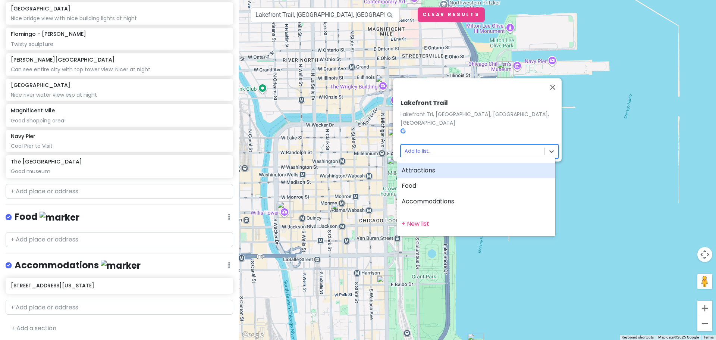
click at [430, 171] on div "Attractions" at bounding box center [476, 171] width 158 height 16
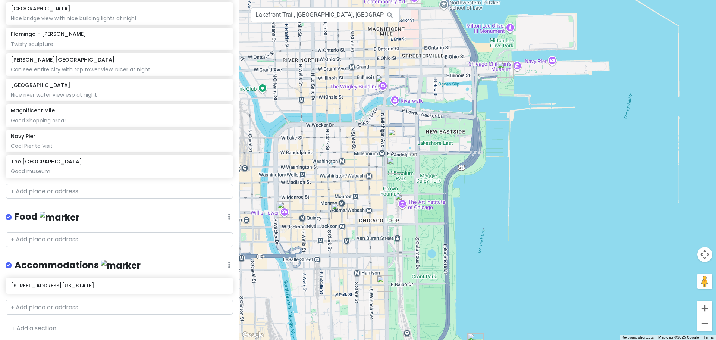
scroll to position [231, 0]
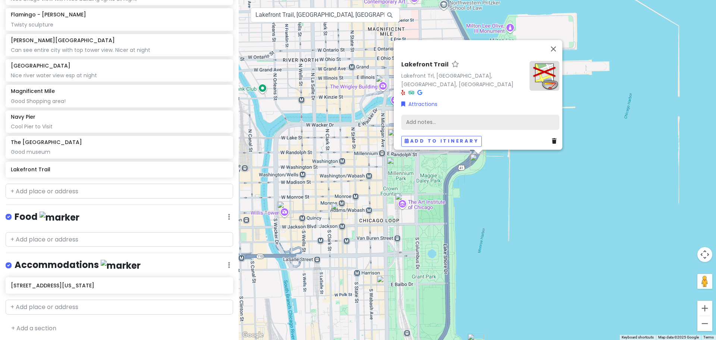
click at [449, 114] on div "Add notes..." at bounding box center [480, 122] width 158 height 16
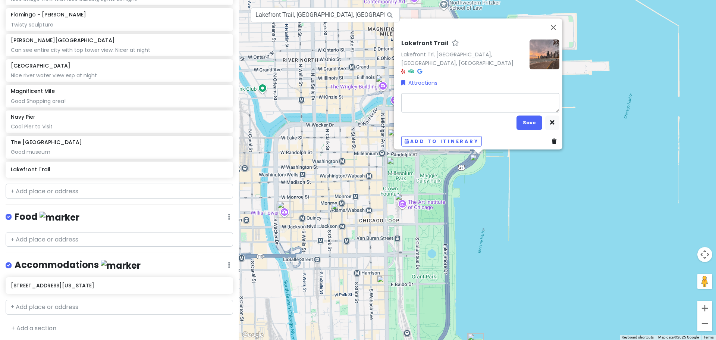
type textarea "x"
type textarea "N"
type textarea "x"
type textarea "Ni"
type textarea "x"
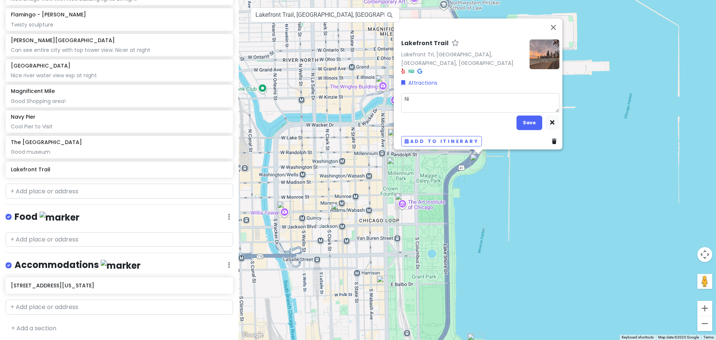
type textarea "Nic"
type textarea "x"
type textarea "Nice"
type textarea "x"
type textarea "Nice"
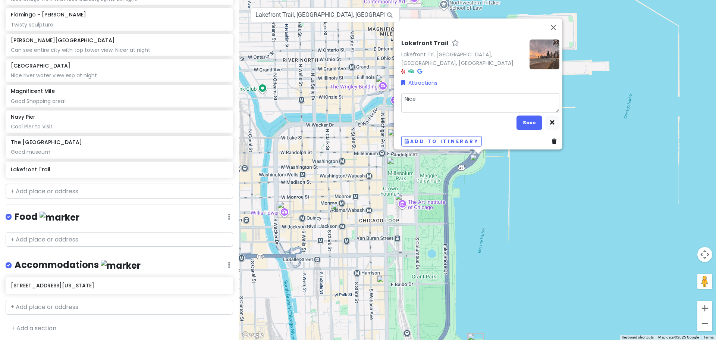
type textarea "x"
type textarea "Nice P"
type textarea "x"
type textarea "Nice Pi"
type textarea "x"
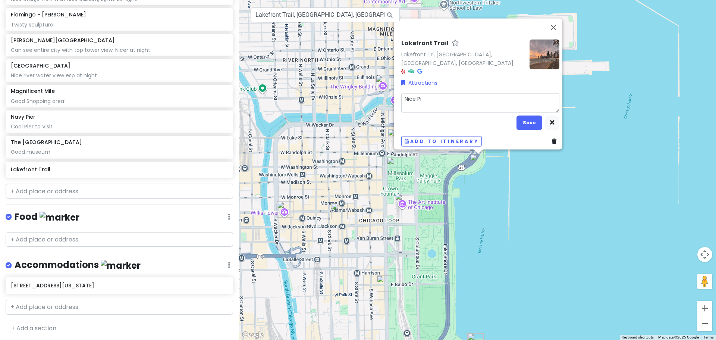
type textarea "Nice Pie"
type textarea "x"
type textarea "Nice Pier"
type textarea "x"
type textarea "Nice Pier"
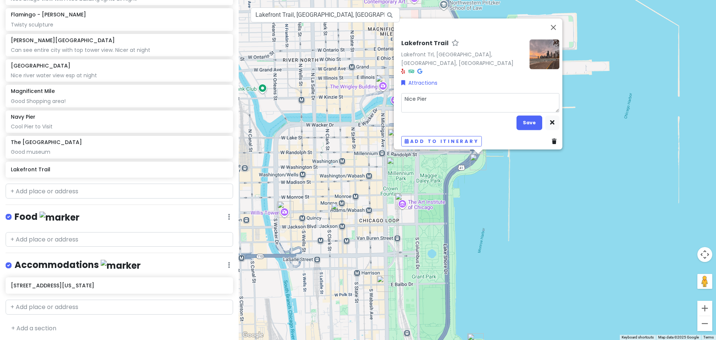
type textarea "x"
type textarea "Nice Pier W"
type textarea "x"
type textarea "Nice Pier Wa"
type textarea "x"
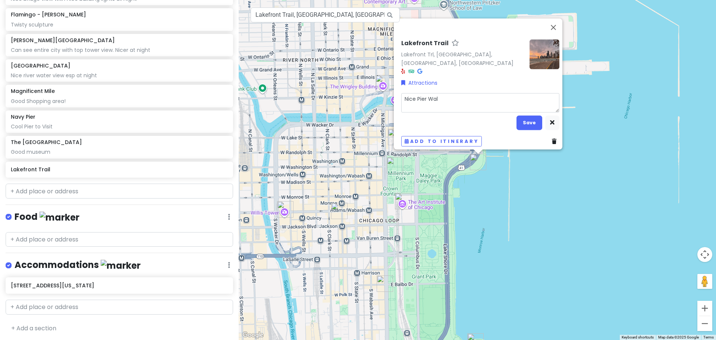
type textarea "Nice Pier Walk"
type textarea "x"
type textarea "Nice Pier Walk"
click at [531, 115] on button "Save" at bounding box center [529, 122] width 26 height 15
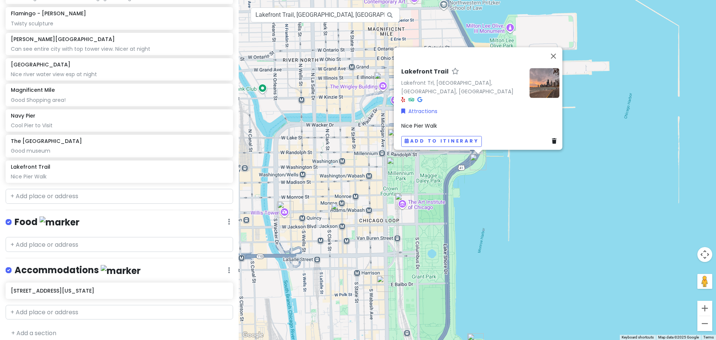
scroll to position [237, 0]
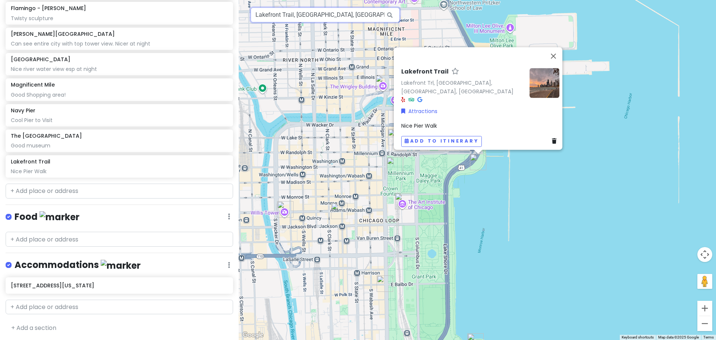
click at [337, 14] on input "Lakefront Trail, Chicago, IL, USA" at bounding box center [324, 14] width 149 height 15
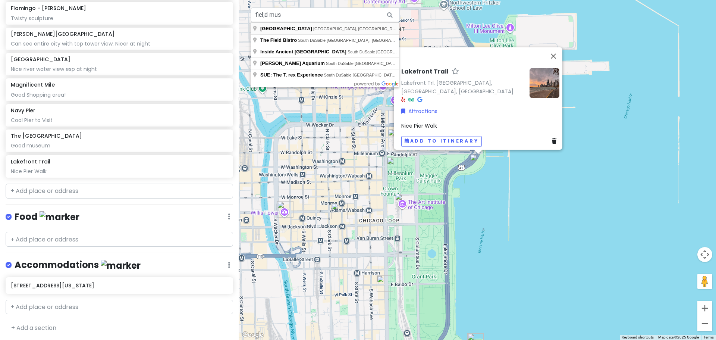
type input "Field Museum, South Lake Shore Drive, Chicago, IL, USA"
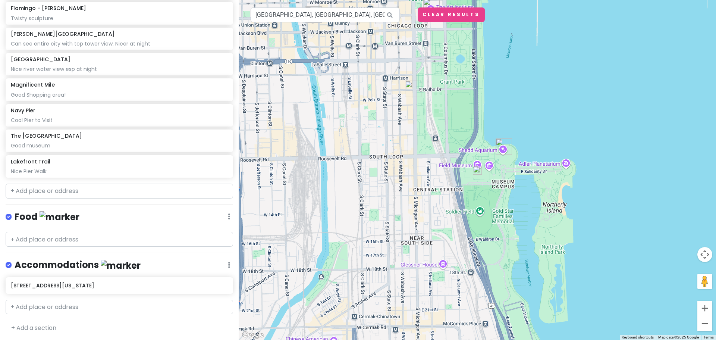
click at [503, 145] on img "Shedd Aquarium" at bounding box center [503, 146] width 22 height 22
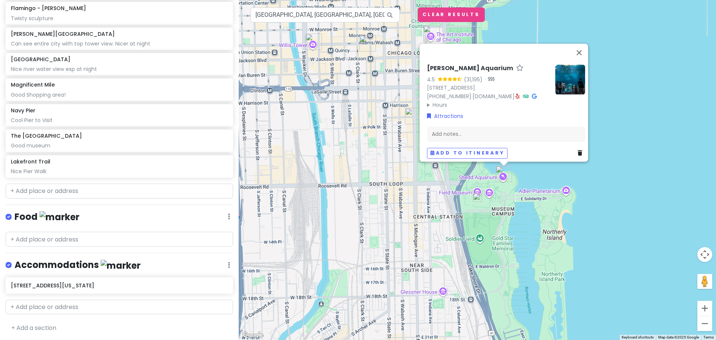
click at [652, 167] on div "Shedd Aquarium 4.5 (31,195) · 1200 S DuSable Lake Shore Dr, Chicago, IL 60605, …" at bounding box center [477, 170] width 477 height 340
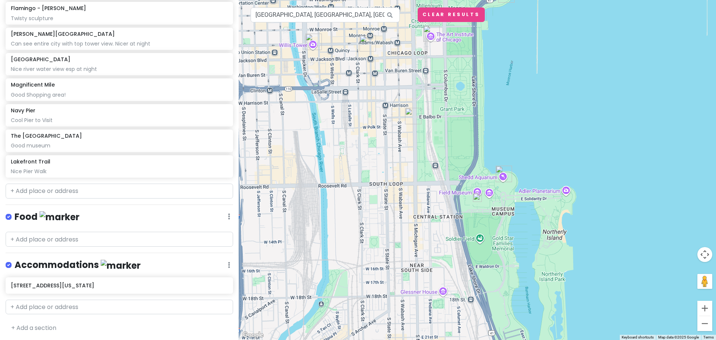
click at [477, 197] on img at bounding box center [477, 197] width 15 height 15
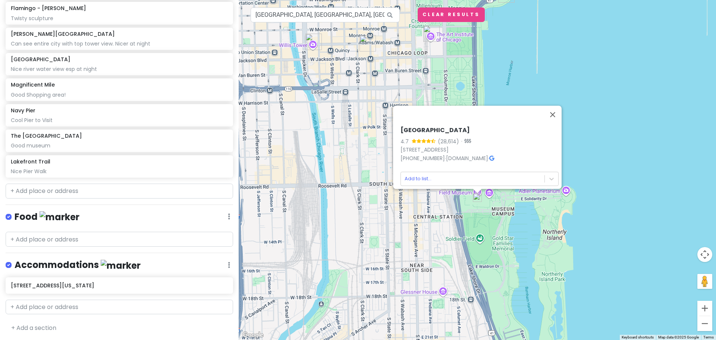
click at [505, 156] on div "Field Museum 4.7 (28,614) · 1400 S Lake Shore Dr, Chicago, IL 60605, USA (312) …" at bounding box center [479, 144] width 158 height 36
click at [494, 155] on icon at bounding box center [491, 157] width 5 height 5
click at [427, 173] on body "Chicago Private Change Dates Make a Copy Delete Trip Give Feedback 💡 Support Sc…" at bounding box center [358, 170] width 716 height 340
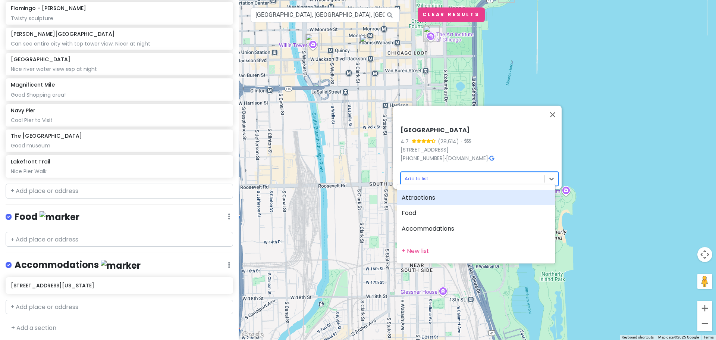
click at [429, 198] on div "Attractions" at bounding box center [476, 198] width 158 height 16
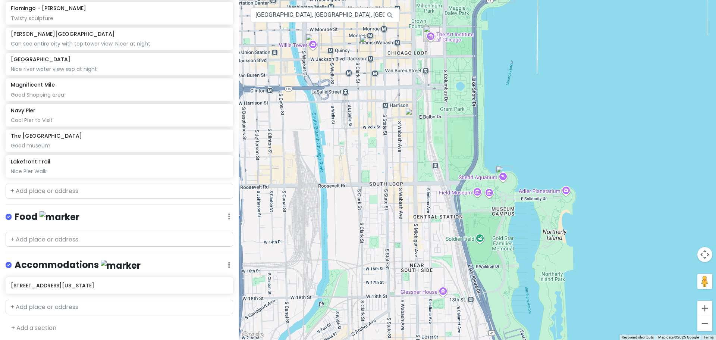
scroll to position [256, 0]
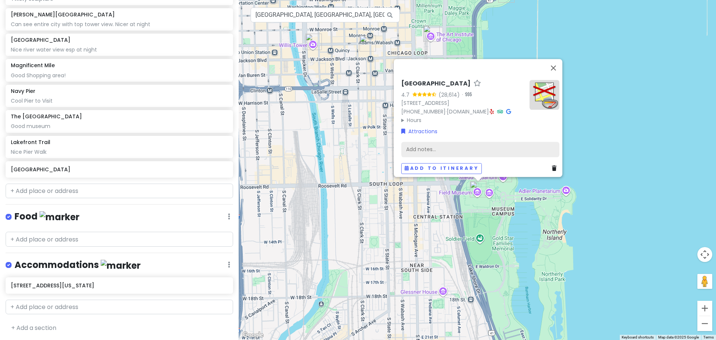
click at [425, 142] on div "Add notes..." at bounding box center [480, 149] width 158 height 16
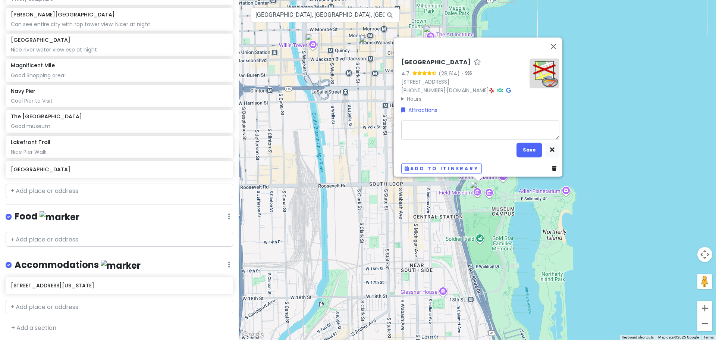
type textarea "x"
type textarea "State-of-the-art museum of science & invention, with the world's largest Tyrann…"
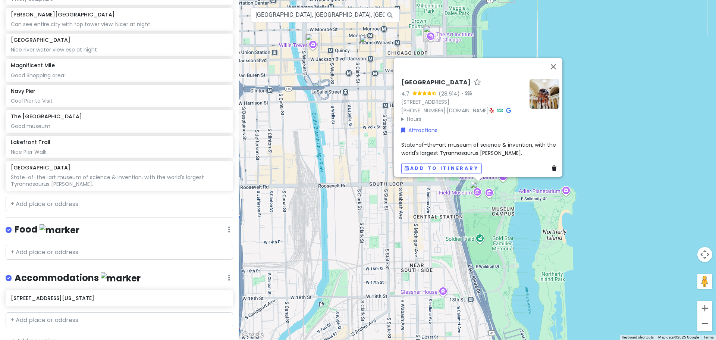
scroll to position [269, 0]
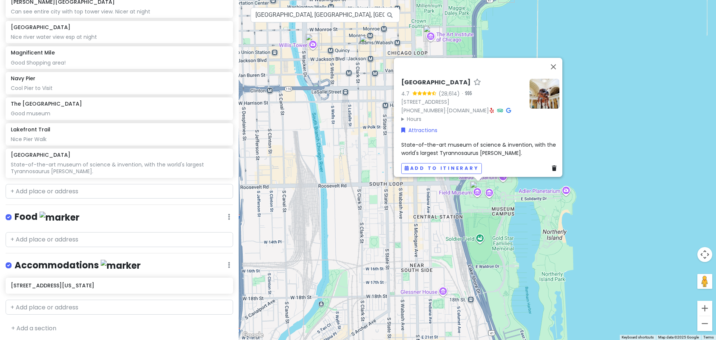
click at [476, 151] on span "State-of-the-art museum of science & invention, with the world's largest Tyrann…" at bounding box center [479, 149] width 156 height 16
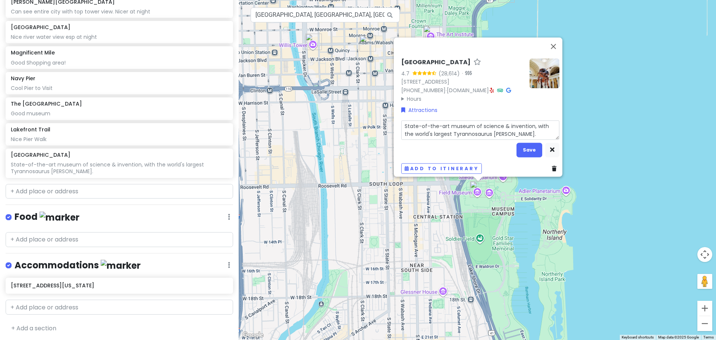
type textarea "x"
type textarea "NState-of-the-art museum of science & invention, with the world's largest Tyran…"
type textarea "x"
type textarea "NiState-of-the-art museum of science & invention, with the world's largest Tyra…"
type textarea "x"
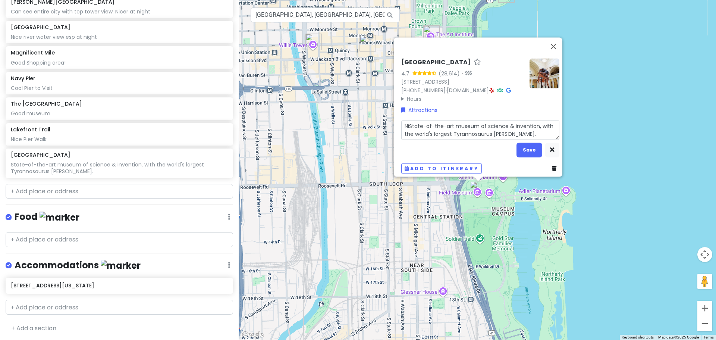
type textarea "NigState-of-the-art museum of science & invention, with the world's largest Tyr…"
type textarea "x"
type textarea "NighState-of-the-art museum of science & invention, with the world's largest Ty…"
type textarea "x"
type textarea "NightState-of-the-art museum of science & invention, with the world's largest T…"
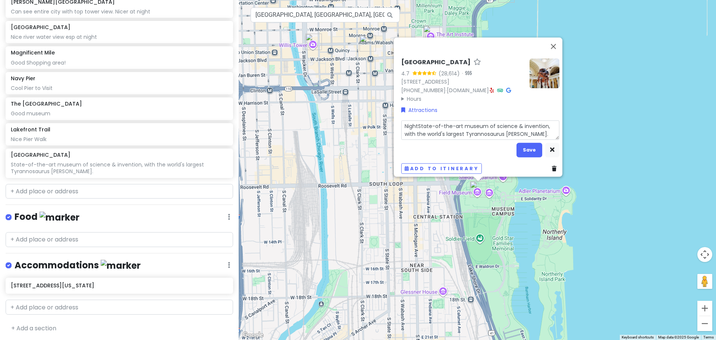
type textarea "x"
type textarea "Night State-of-the-art museum of science & invention, with the world's largest …"
type textarea "x"
type textarea "Night aState-of-the-art museum of science & invention, with the world's largest…"
type textarea "x"
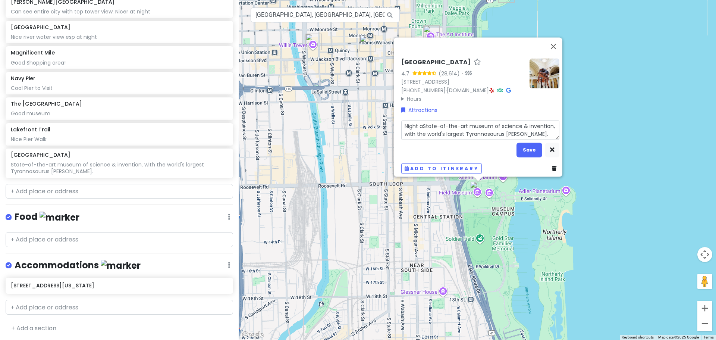
type textarea "Night asState-of-the-art museum of science & invention, with the world's larges…"
type textarea "x"
type textarea "Night as tState-of-the-art museum of science & invention, with the world's larg…"
type textarea "x"
type textarea "Night as theState-of-the-art museum of science & invention, with the world's la…"
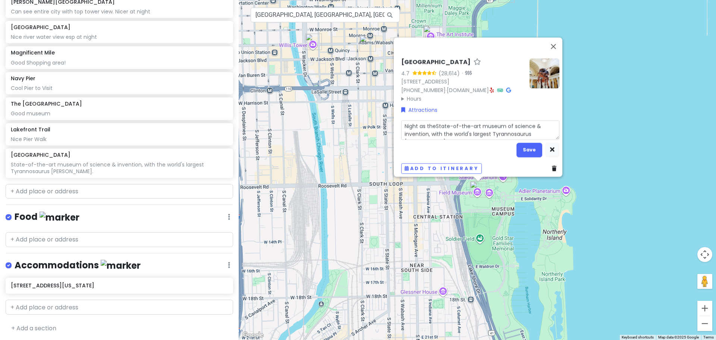
type textarea "x"
type textarea "Night as the State-of-the-art museum of science & invention, with the world's l…"
type textarea "x"
type textarea "Night as the MState-of-the-art museum of science & invention, with the world's …"
type textarea "x"
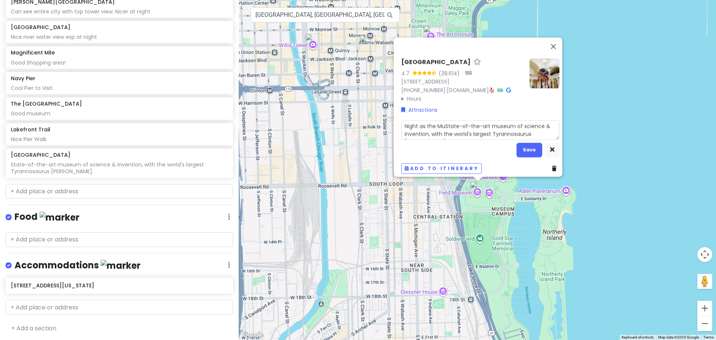
type textarea "Night as the MusState-of-the-art museum of science & invention, with the world'…"
type textarea "x"
type textarea "Night as the MuseuState-of-the-art museum of science & invention, with the worl…"
type textarea "x"
type textarea "Night as the MuseumState-of-the-art museum of science & invention, with the wor…"
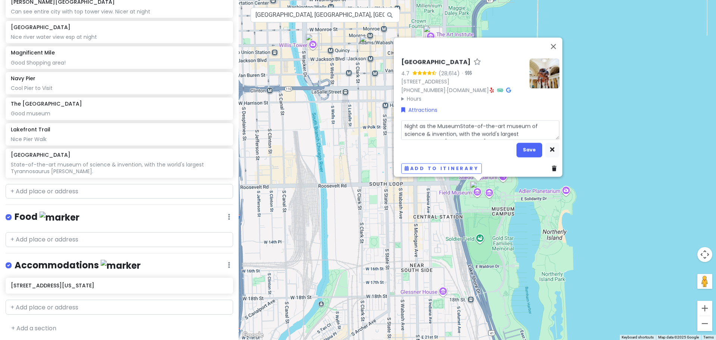
type textarea "x"
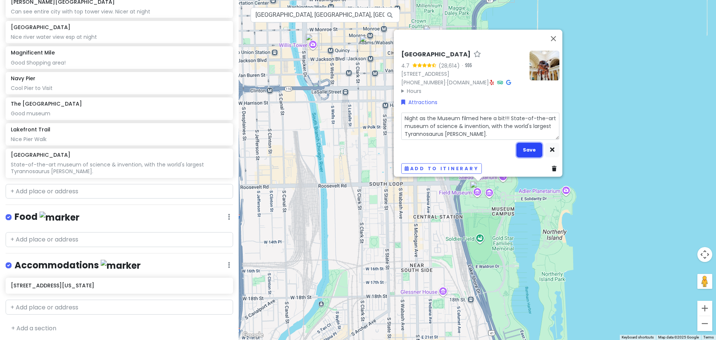
click at [531, 147] on button "Save" at bounding box center [529, 149] width 26 height 15
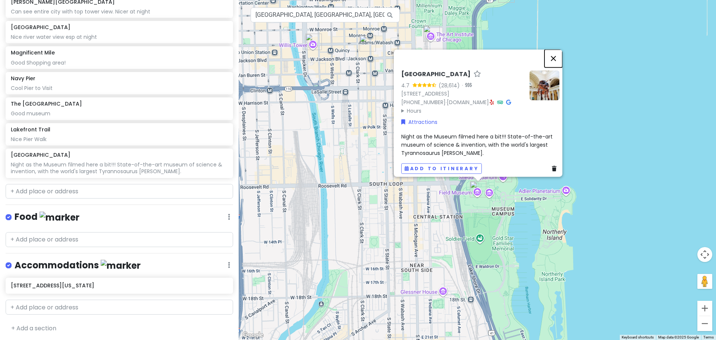
click at [560, 49] on button "Close" at bounding box center [553, 58] width 18 height 18
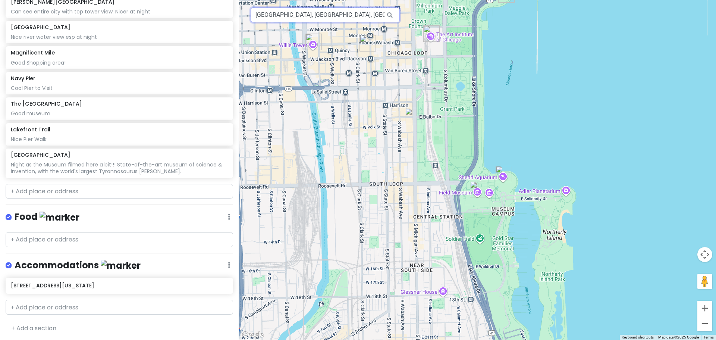
click at [340, 13] on input "Field Museum, South Lake Shore Drive, Chicago, IL, USA" at bounding box center [324, 14] width 149 height 15
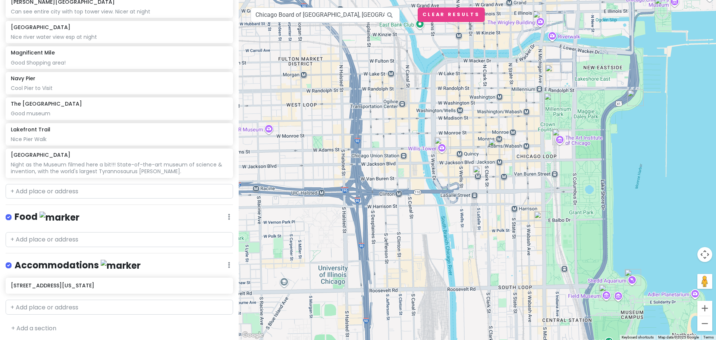
click at [479, 171] on img at bounding box center [477, 170] width 15 height 15
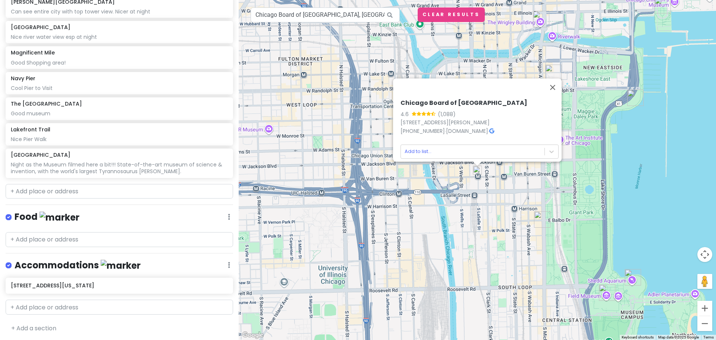
click at [489, 128] on icon at bounding box center [491, 130] width 5 height 5
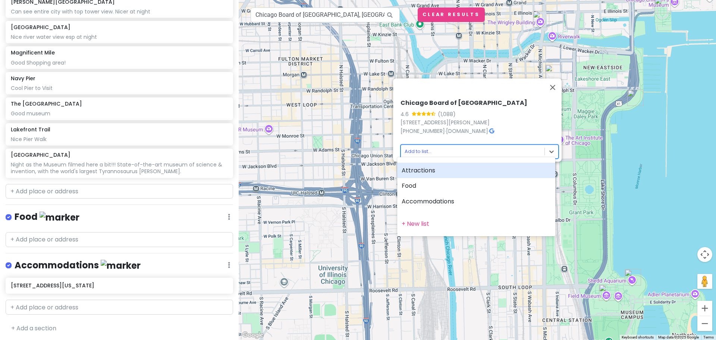
click at [422, 144] on body "Chicago Private Change Dates Make a Copy Delete Trip Give Feedback 💡 Support Sc…" at bounding box center [358, 170] width 716 height 340
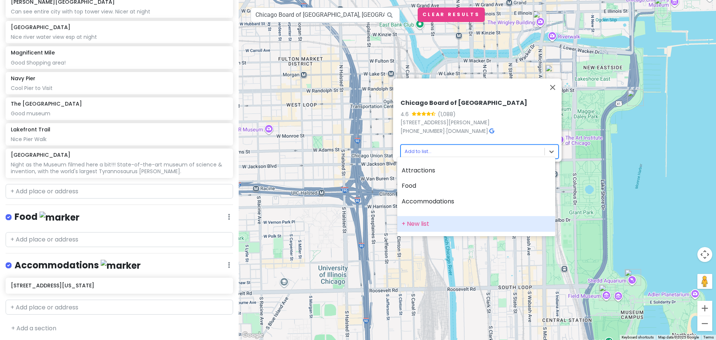
click at [421, 219] on div "+ New list" at bounding box center [476, 224] width 158 height 16
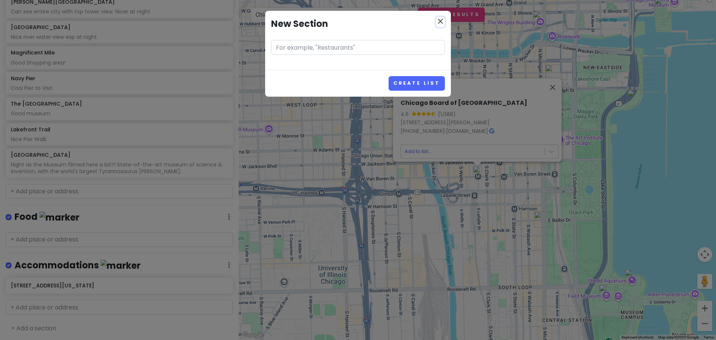
click at [439, 18] on icon "close" at bounding box center [440, 21] width 9 height 9
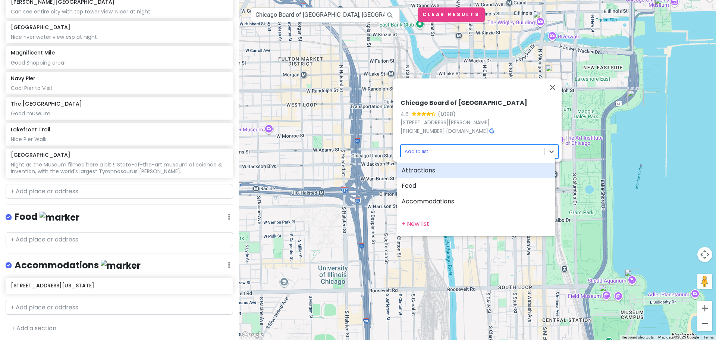
click at [423, 148] on body "Chicago Private Change Dates Make a Copy Delete Trip Give Feedback 💡 Support Sc…" at bounding box center [358, 170] width 716 height 340
click at [419, 177] on div "Attractions" at bounding box center [476, 171] width 158 height 16
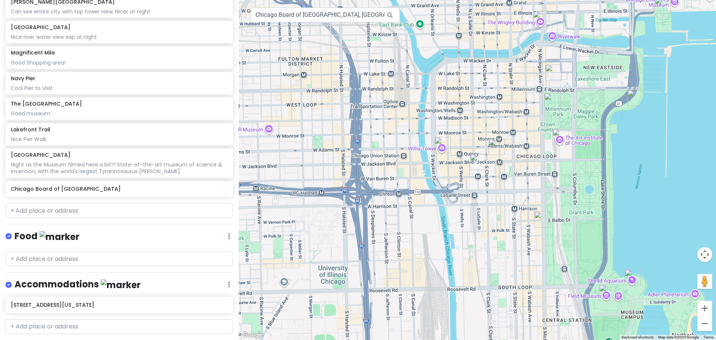
scroll to position [289, 0]
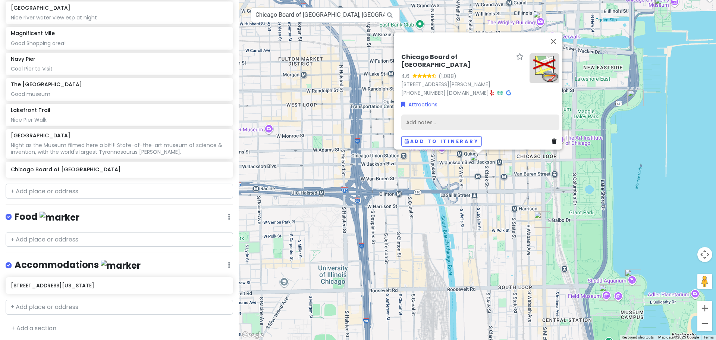
click at [421, 117] on div "Add notes..." at bounding box center [480, 122] width 158 height 16
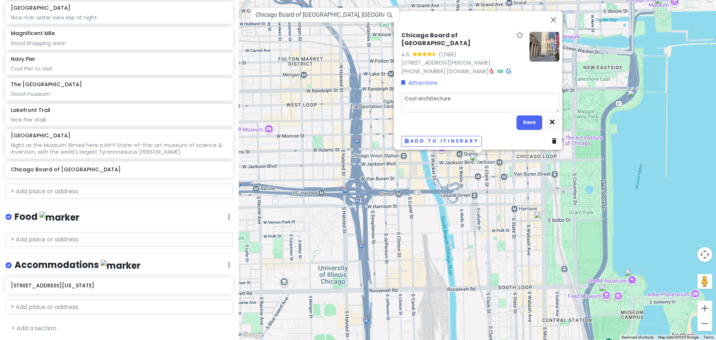
click at [469, 93] on textarea "Cool architecture" at bounding box center [480, 102] width 158 height 19
drag, startPoint x: 470, startPoint y: 95, endPoint x: 379, endPoint y: 86, distance: 91.8
click at [379, 86] on div "Chicago Board of Trade Building 4.6 (1,088) 141 W Jackson Blvd, Chicago, IL 606…" at bounding box center [477, 170] width 477 height 340
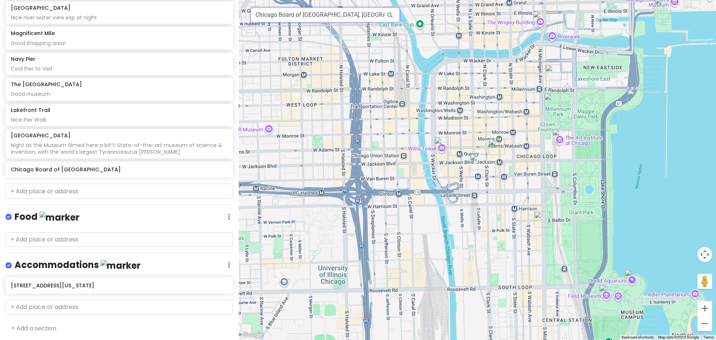
click at [321, 14] on input "Chicago Board of Trade Building, West Jackson Boulevard, Chicago, IL, USA" at bounding box center [324, 14] width 149 height 15
click at [390, 15] on icon at bounding box center [389, 14] width 17 height 15
click at [122, 171] on h6 "Chicago Board of Trade Building" at bounding box center [116, 169] width 211 height 7
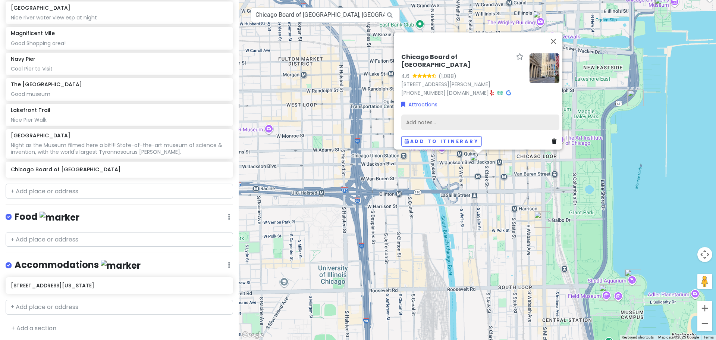
click at [481, 117] on div "Add notes..." at bounding box center [480, 122] width 158 height 16
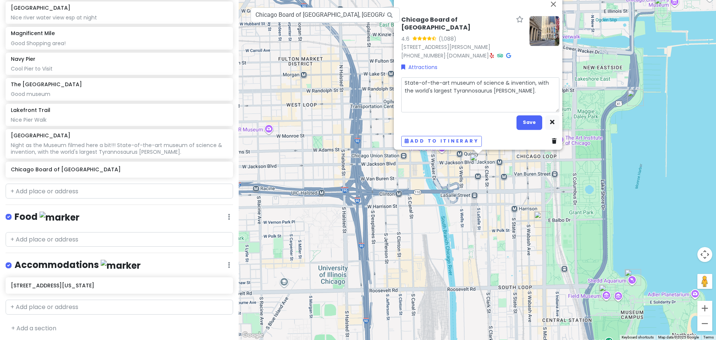
drag, startPoint x: 492, startPoint y: 94, endPoint x: 336, endPoint y: 68, distance: 158.6
click at [336, 68] on div "Chicago Board of Trade Building 4.6 (1,088) 141 W Jackson Blvd, Chicago, IL 606…" at bounding box center [477, 170] width 477 height 340
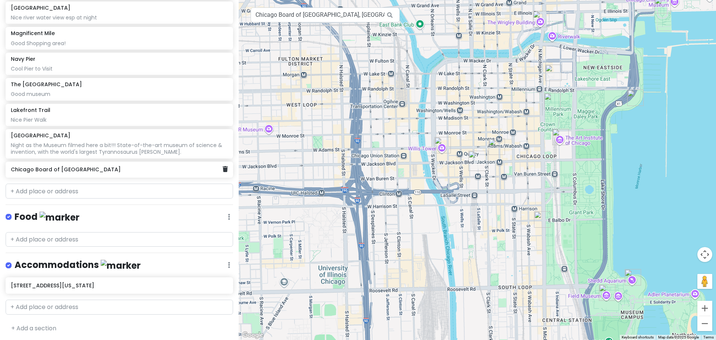
click at [102, 168] on h6 "Chicago Board of Trade Building" at bounding box center [116, 169] width 211 height 7
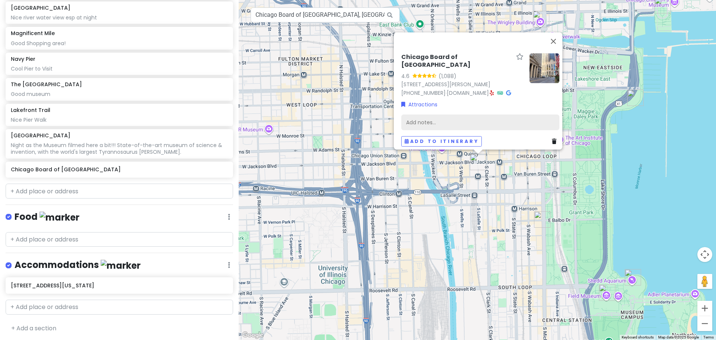
click at [411, 119] on div "Add notes..." at bounding box center [480, 122] width 158 height 16
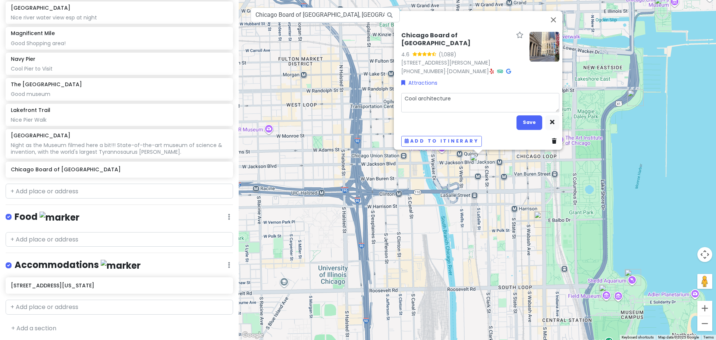
drag, startPoint x: 405, startPoint y: 90, endPoint x: 387, endPoint y: 86, distance: 18.4
click at [387, 86] on div "Chicago Board of Trade Building 4.6 (1,088) 141 W Jackson Blvd, Chicago, IL 606…" at bounding box center [477, 170] width 477 height 340
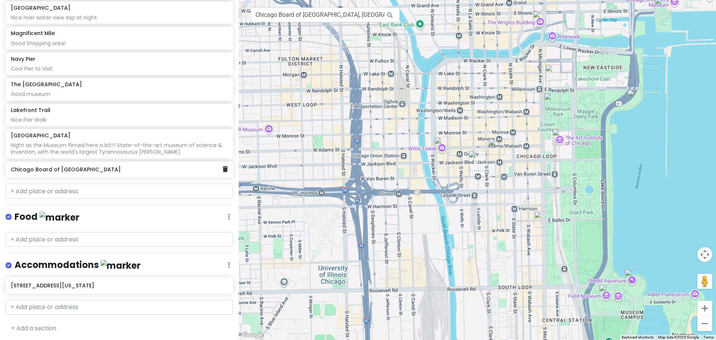
click at [108, 168] on h6 "Chicago Board of Trade Building" at bounding box center [116, 169] width 211 height 7
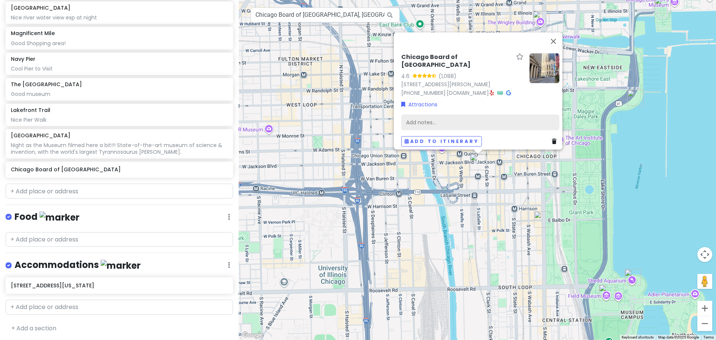
click at [440, 114] on div "Add notes..." at bounding box center [480, 122] width 158 height 16
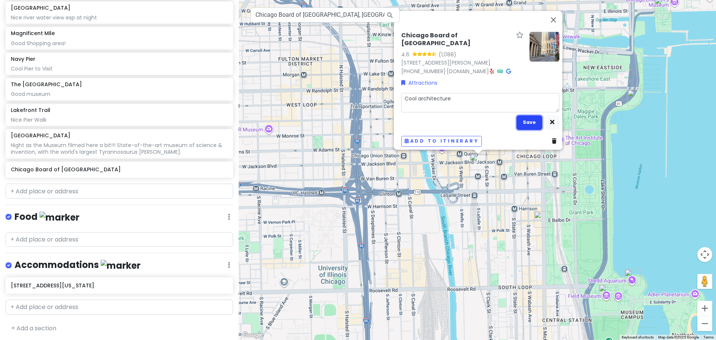
click at [516, 118] on button "Save" at bounding box center [529, 122] width 26 height 15
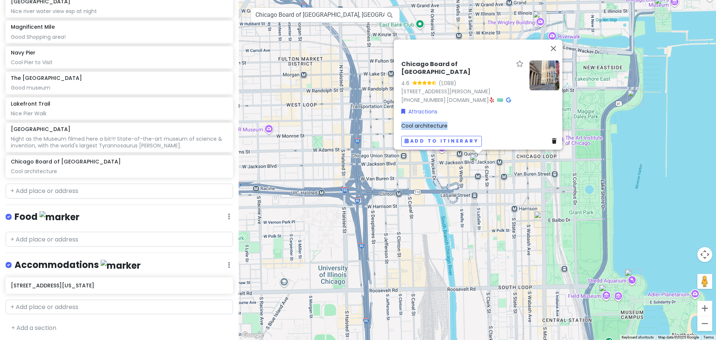
drag, startPoint x: 448, startPoint y: 119, endPoint x: 395, endPoint y: 119, distance: 53.3
click at [398, 119] on div "Chicago Board of Trade Building 4.6 (1,088) 141 W Jackson Blvd, Chicago, IL 606…" at bounding box center [480, 103] width 164 height 92
copy span "Cool architecture"
click at [360, 10] on input "Chicago Board of Trade Building, West Jackson Boulevard, Chicago, IL, USA" at bounding box center [324, 14] width 149 height 15
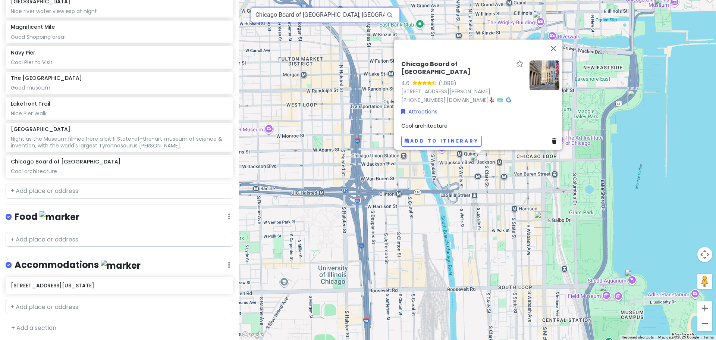
click at [360, 10] on input "Chicago Board of Trade Building, West Jackson Boulevard, Chicago, IL, USA" at bounding box center [324, 14] width 149 height 15
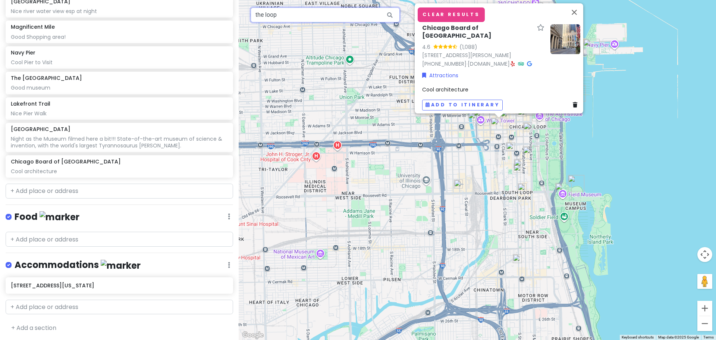
click at [334, 15] on input "the loop" at bounding box center [324, 14] width 149 height 15
click at [460, 186] on img at bounding box center [458, 183] width 15 height 15
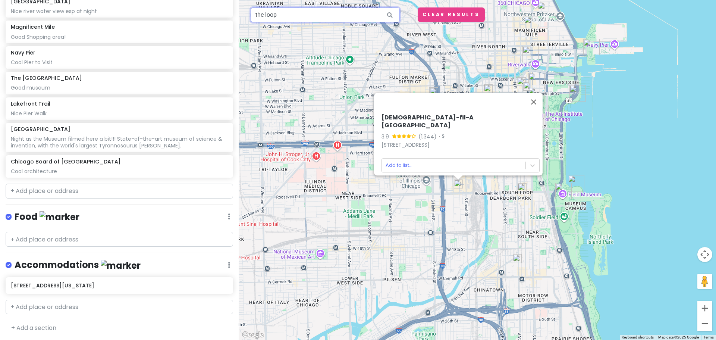
click at [325, 16] on input "the loop" at bounding box center [324, 14] width 149 height 15
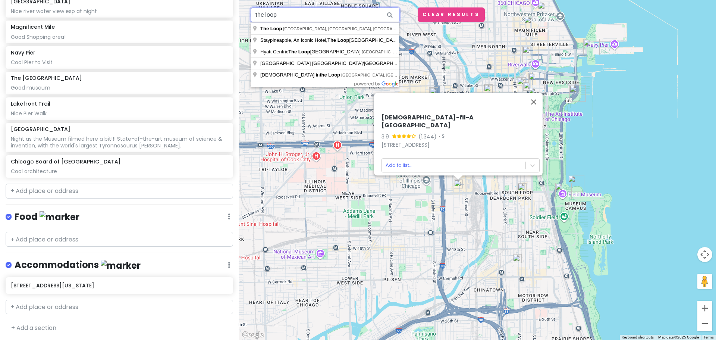
click at [325, 16] on input "the loop" at bounding box center [324, 14] width 149 height 15
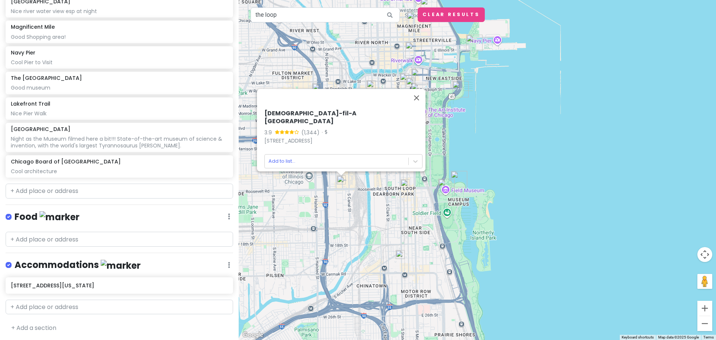
drag, startPoint x: 463, startPoint y: 58, endPoint x: 353, endPoint y: 54, distance: 110.8
click at [353, 54] on div "Chick-fil-A South Loop 3.9 (1,344) · 1106 S Clinton St, Chicago, IL 60607, Unit…" at bounding box center [477, 170] width 477 height 340
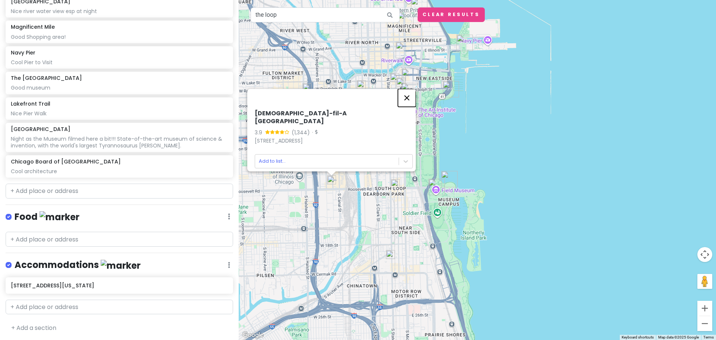
click at [412, 102] on button "Close" at bounding box center [407, 98] width 18 height 18
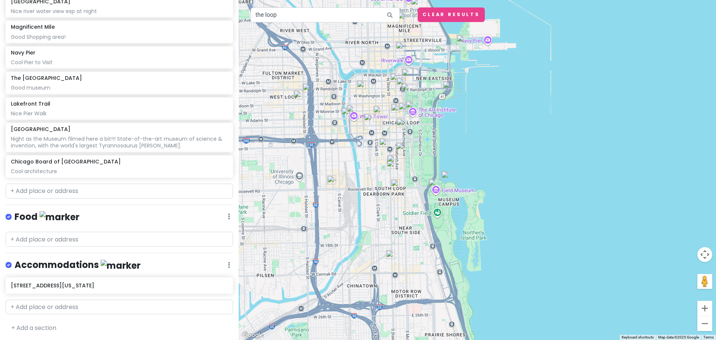
click at [302, 89] on img at bounding box center [306, 87] width 15 height 15
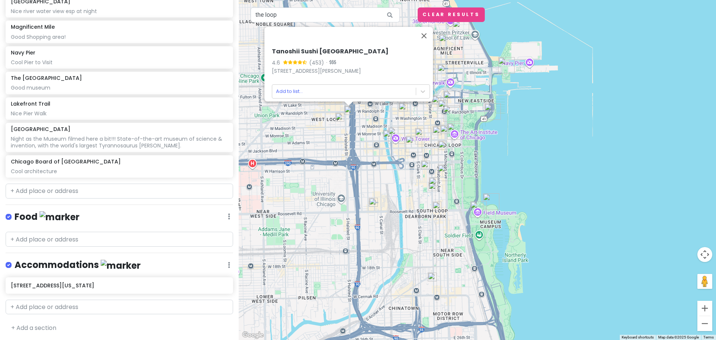
click at [384, 134] on img at bounding box center [387, 134] width 15 height 15
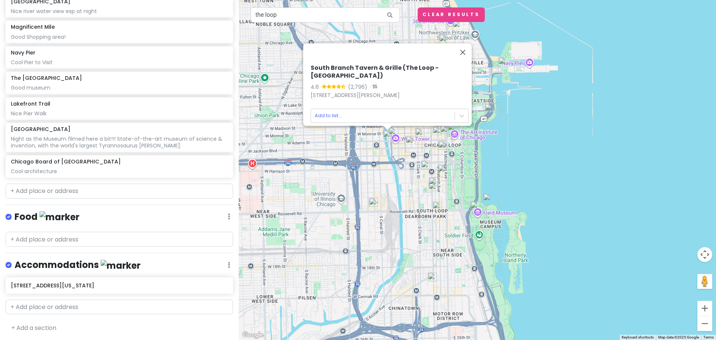
click at [435, 182] on img at bounding box center [433, 181] width 15 height 15
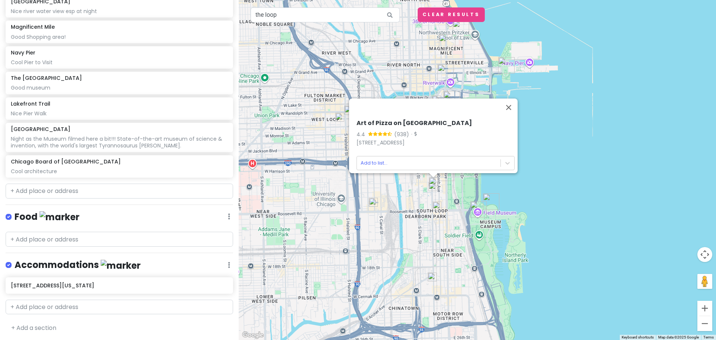
click at [430, 188] on img at bounding box center [433, 181] width 15 height 15
click at [432, 188] on img at bounding box center [433, 181] width 15 height 15
click at [436, 188] on img at bounding box center [433, 181] width 15 height 15
click at [437, 202] on img at bounding box center [436, 205] width 15 height 15
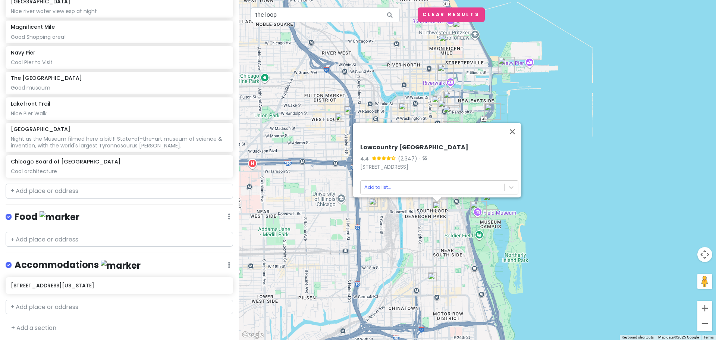
click at [428, 94] on div "Lowcountry South Loop 4.4 (2,347) · 1132 S Wabash Ave, Chicago, IL 60605, Unite…" at bounding box center [477, 170] width 477 height 340
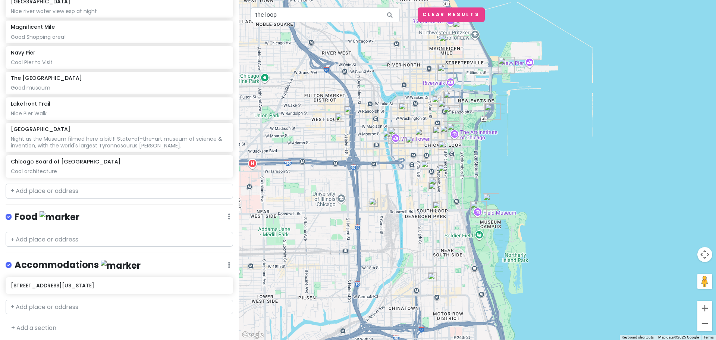
click at [436, 100] on img at bounding box center [442, 104] width 15 height 15
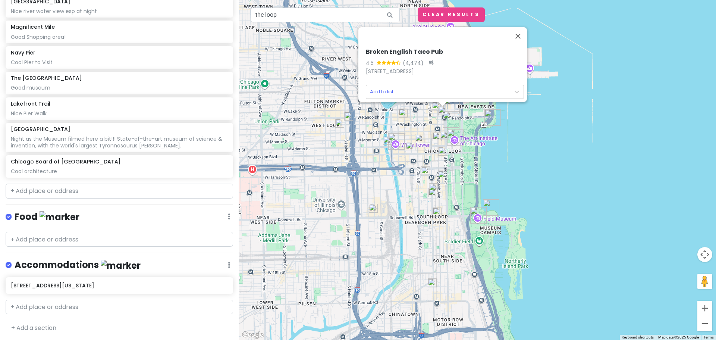
click at [439, 110] on img at bounding box center [442, 110] width 15 height 15
click at [442, 109] on img at bounding box center [442, 110] width 15 height 15
click at [443, 151] on img at bounding box center [442, 151] width 15 height 15
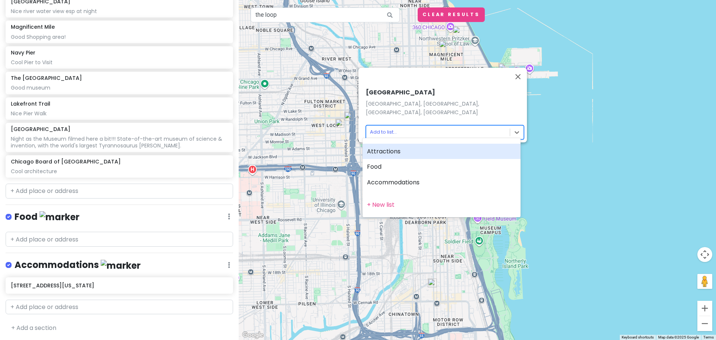
click at [382, 128] on body "Chicago Private Change Dates Make a Copy Delete Trip Give Feedback 💡 Support Sc…" at bounding box center [358, 170] width 716 height 340
click at [385, 148] on div "Attractions" at bounding box center [441, 152] width 158 height 16
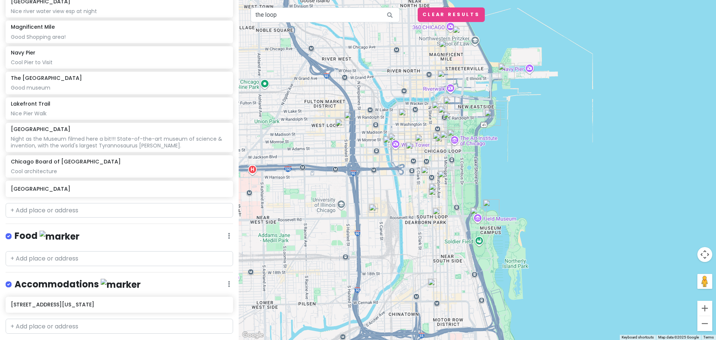
scroll to position [314, 0]
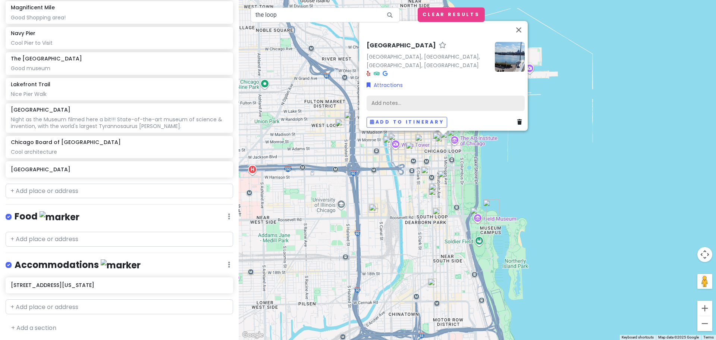
click at [392, 98] on div "Add notes..." at bounding box center [445, 103] width 158 height 16
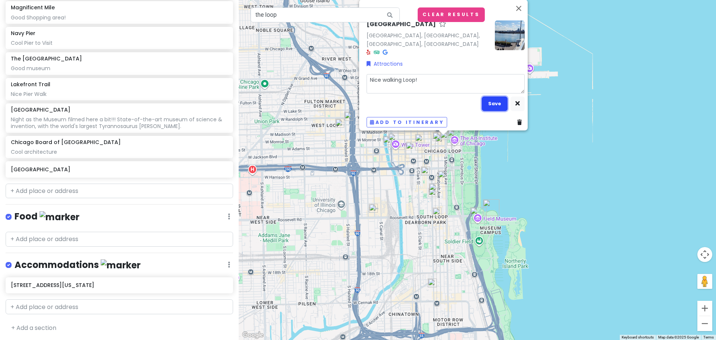
click at [485, 96] on button "Save" at bounding box center [495, 103] width 26 height 15
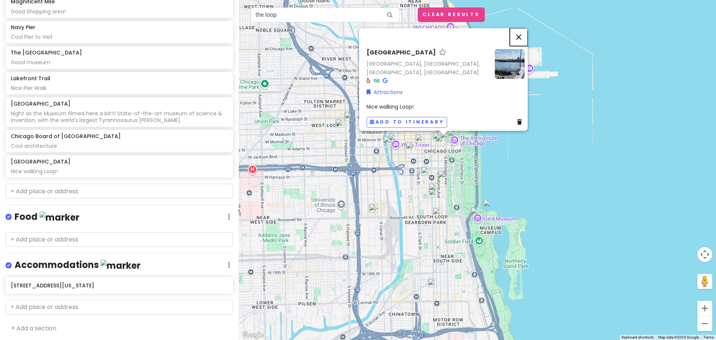
click at [523, 39] on button "Close" at bounding box center [519, 37] width 18 height 18
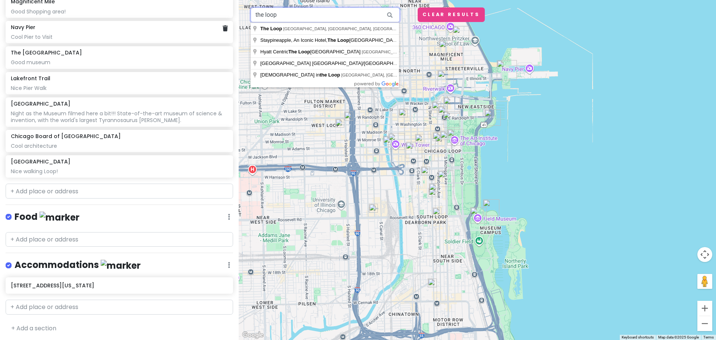
drag, startPoint x: 307, startPoint y: 14, endPoint x: 208, endPoint y: 25, distance: 99.7
click at [208, 25] on div "Chicago Private Change Dates Make a Copy Delete Trip Give Feedback 💡 Support Sc…" at bounding box center [358, 170] width 716 height 340
paste input "Chicago Cultural Center"
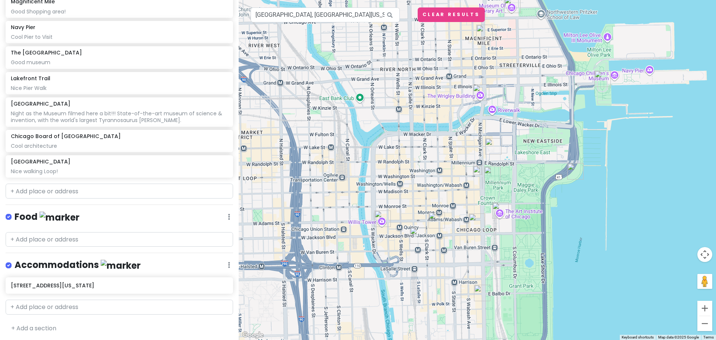
click at [479, 170] on img at bounding box center [477, 170] width 15 height 15
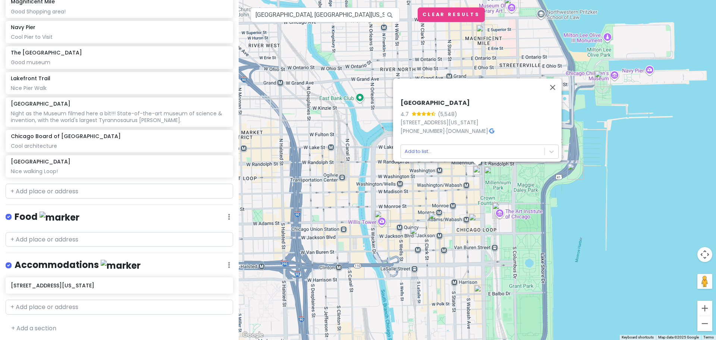
click at [494, 128] on icon at bounding box center [491, 130] width 5 height 5
click at [440, 151] on body "Chicago Private Change Dates Make a Copy Delete Trip Give Feedback 💡 Support Sc…" at bounding box center [358, 170] width 716 height 340
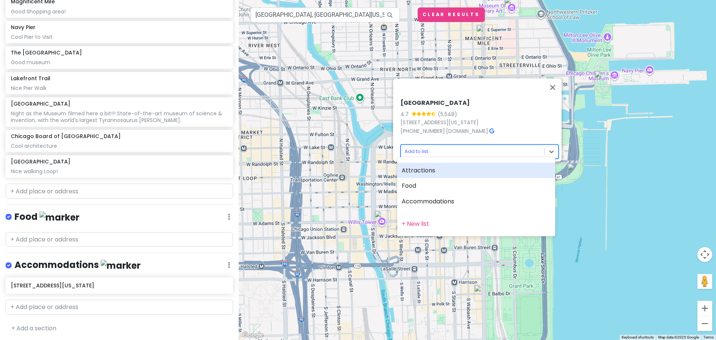
click at [431, 167] on div "Attractions" at bounding box center [476, 171] width 158 height 16
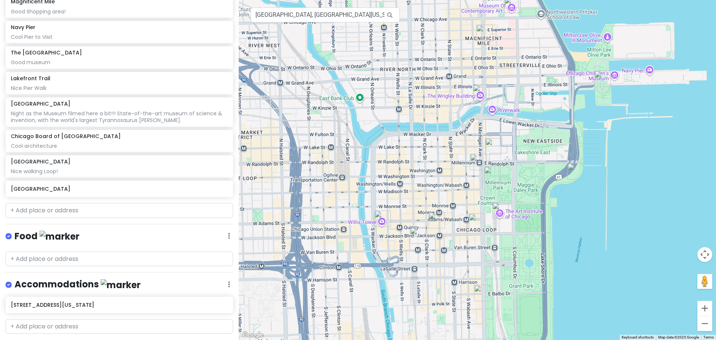
scroll to position [340, 0]
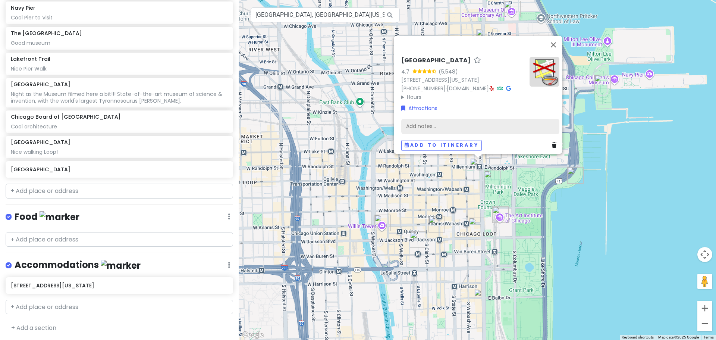
click at [447, 118] on div "Add notes..." at bounding box center [480, 126] width 158 height 16
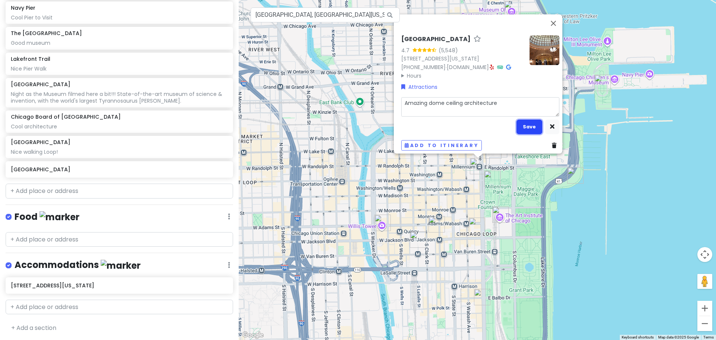
click at [520, 128] on button "Save" at bounding box center [529, 126] width 26 height 15
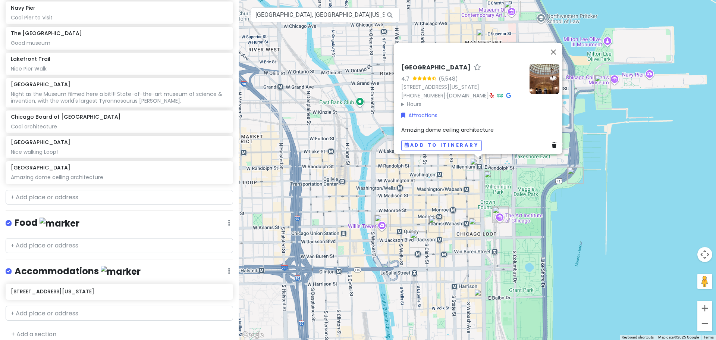
scroll to position [346, 0]
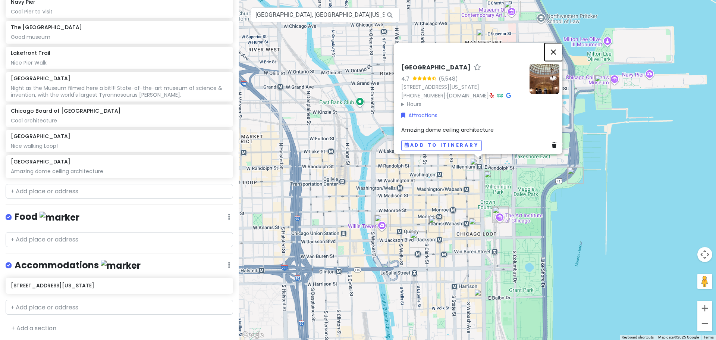
click at [558, 43] on button "Close" at bounding box center [553, 52] width 18 height 18
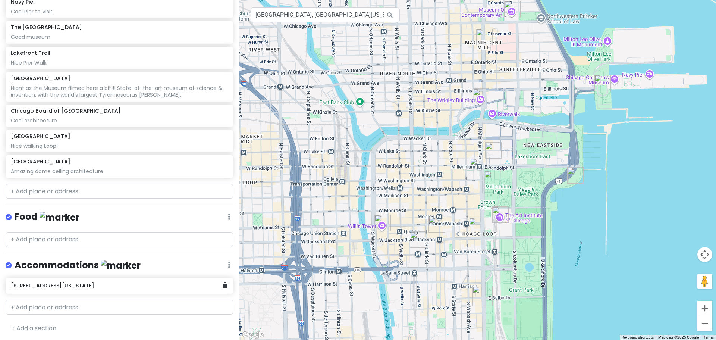
click at [54, 282] on h6 "720 S Michigan Ave" at bounding box center [116, 285] width 211 height 7
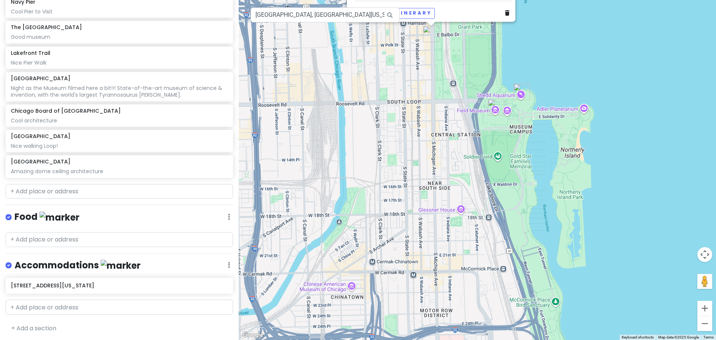
drag, startPoint x: 385, startPoint y: 299, endPoint x: 334, endPoint y: 37, distance: 267.3
click at [334, 37] on div "720 S Michigan Ave 720 S Michigan Ave, Chicago, IL 60605, USA Accommodations Ad…" at bounding box center [477, 170] width 477 height 340
click at [462, 212] on div "720 S Michigan Ave 720 S Michigan Ave, Chicago, IL 60605, USA Accommodations Ad…" at bounding box center [477, 170] width 477 height 340
click at [462, 206] on div "720 S Michigan Ave 720 S Michigan Ave, Chicago, IL 60605, USA Accommodations Ad…" at bounding box center [477, 170] width 477 height 340
click at [332, 19] on input "Chicago Cultural Center, East Washington Street, Chicago, IL, USA" at bounding box center [324, 14] width 149 height 15
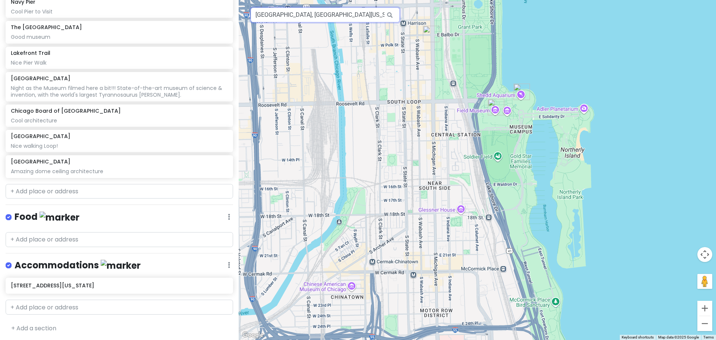
click at [332, 19] on input "Chicago Cultural Center, East Washington Street, Chicago, IL, USA" at bounding box center [324, 14] width 149 height 15
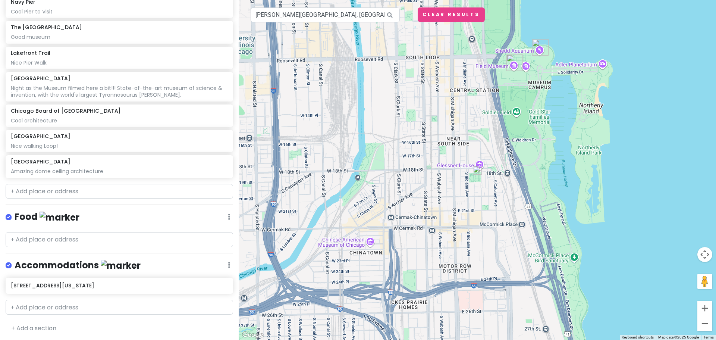
click at [478, 170] on img at bounding box center [477, 170] width 15 height 15
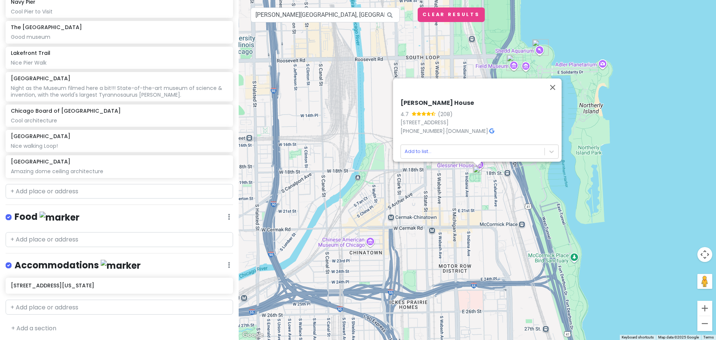
click at [494, 128] on icon at bounding box center [491, 130] width 5 height 5
click at [558, 82] on button "Close" at bounding box center [552, 87] width 18 height 18
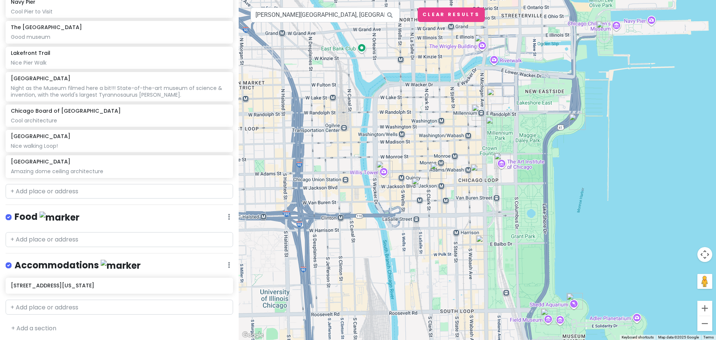
drag, startPoint x: 503, startPoint y: 22, endPoint x: 533, endPoint y: 287, distance: 266.7
click at [533, 287] on div at bounding box center [477, 170] width 477 height 340
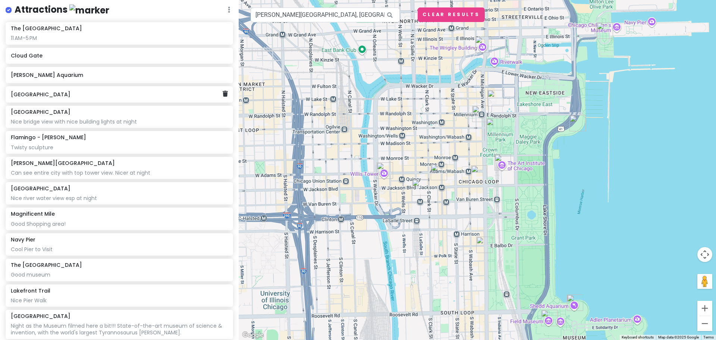
scroll to position [109, 0]
click at [67, 41] on div "Nice Pier Walk" at bounding box center [119, 37] width 217 height 7
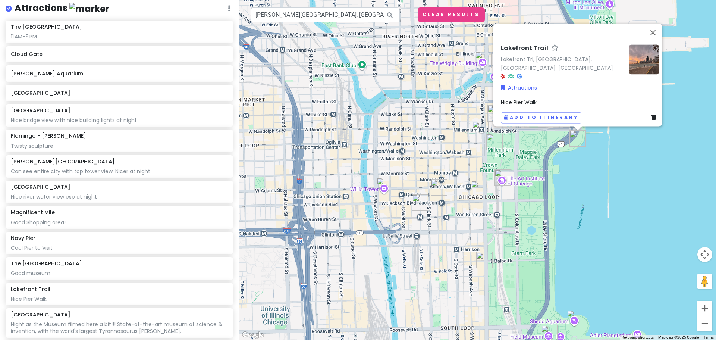
scroll to position [0, 0]
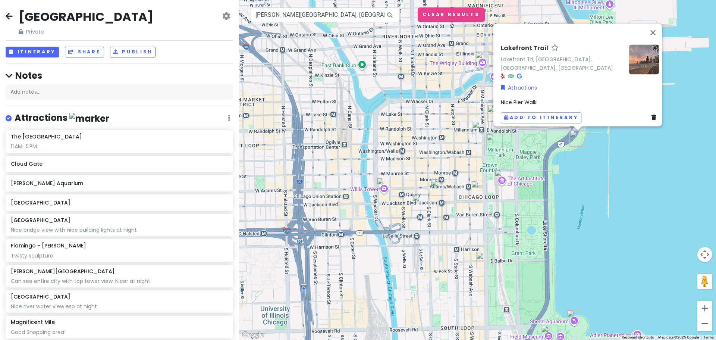
click at [628, 176] on div "Lakefront Trail Lakefront Trl, Chicago, IL, USA Attractions Nice Pier Walk Add …" at bounding box center [477, 170] width 477 height 340
